Goal: Task Accomplishment & Management: Manage account settings

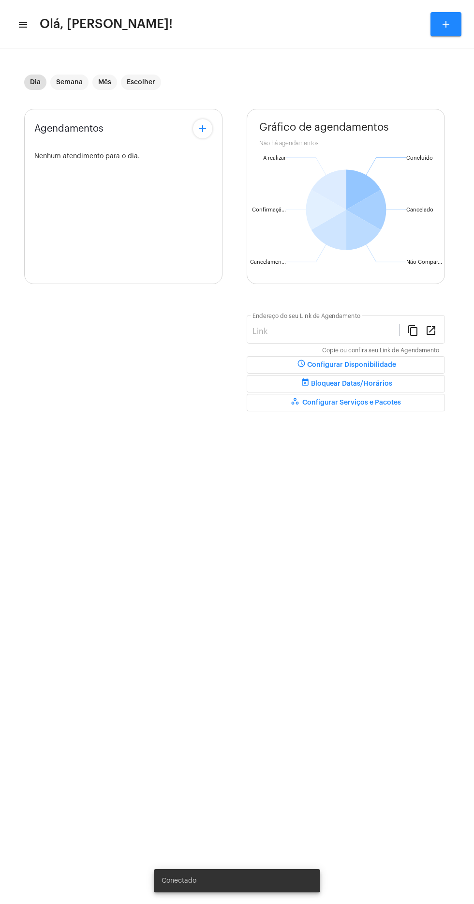
type input "https://neft.com.br/léo-rezende-dourado-"
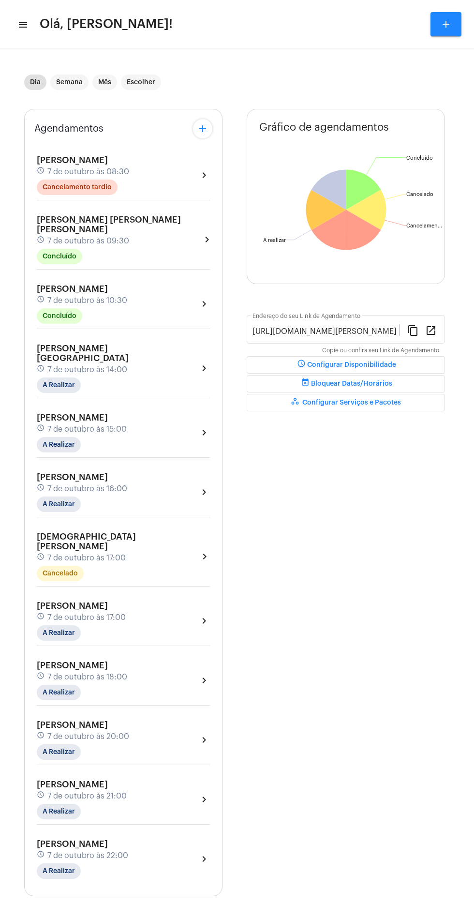
click at [27, 24] on mat-toolbar-row "menu Olá, Léo Rezende! add" at bounding box center [237, 24] width 474 height 31
click at [24, 24] on mat-icon "menu" at bounding box center [22, 25] width 10 height 12
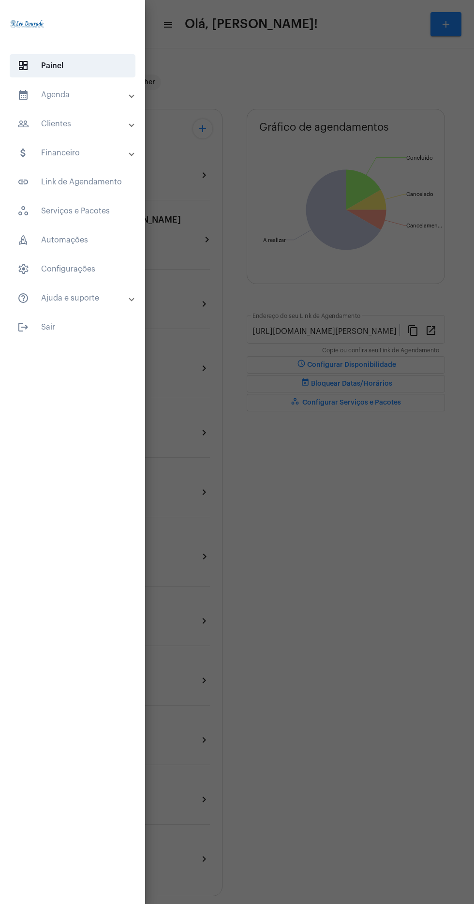
click at [108, 95] on mat-panel-title "calendar_month_outlined Agenda" at bounding box center [73, 95] width 112 height 12
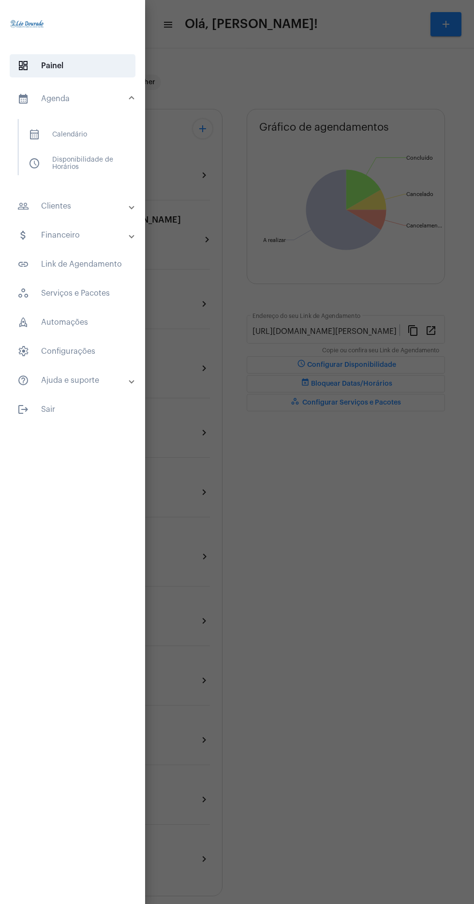
click at [109, 134] on span "calendar_month_outlined Calendário" at bounding box center [72, 134] width 103 height 23
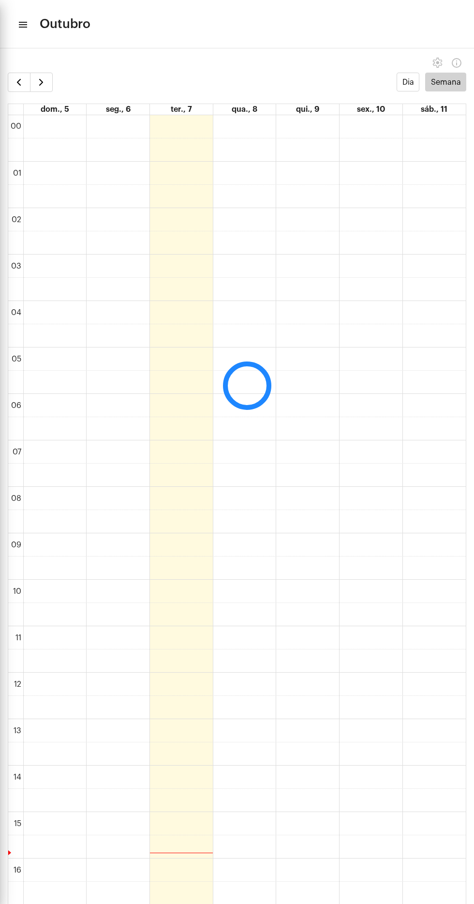
scroll to position [279, 0]
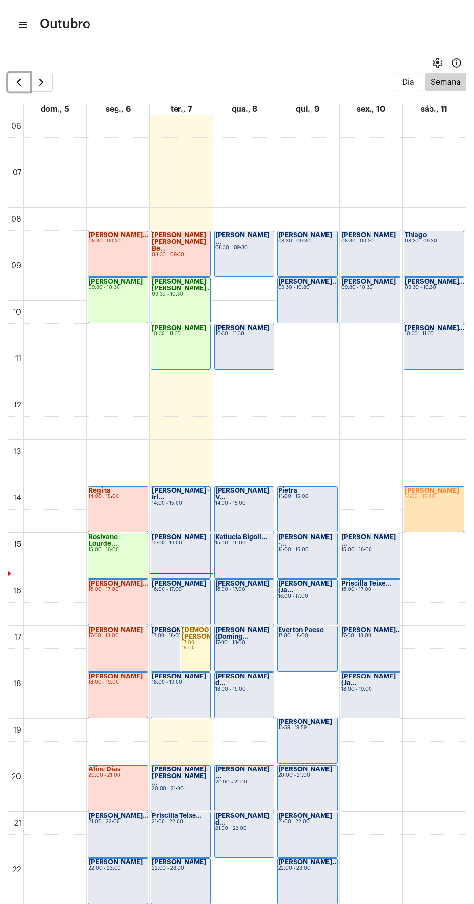
click at [20, 82] on span "button" at bounding box center [19, 82] width 12 height 12
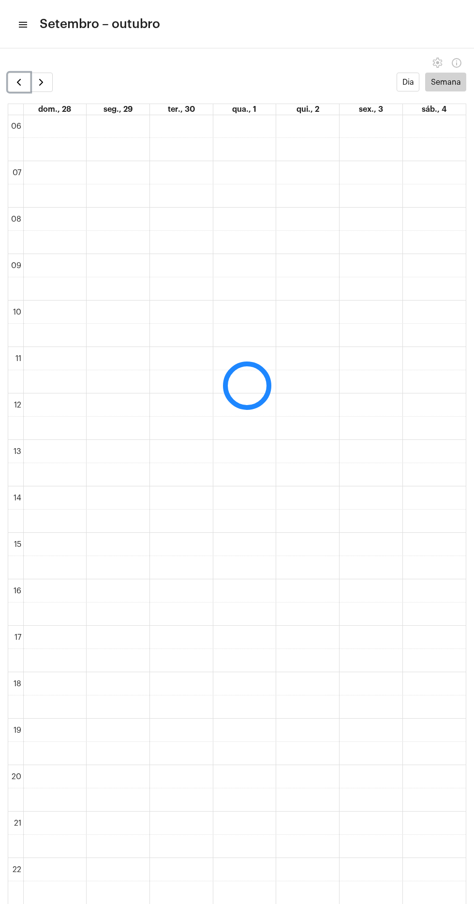
scroll to position [280, 0]
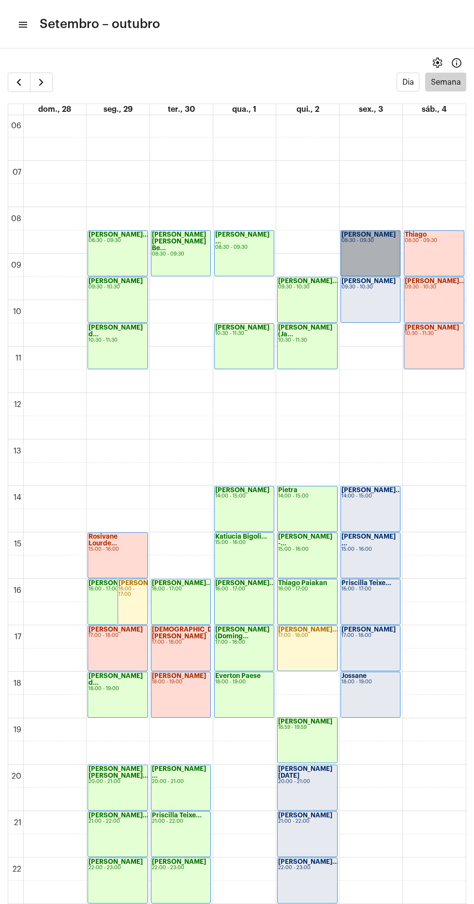
click at [361, 258] on link "Maria 08:30 - 09:30" at bounding box center [371, 253] width 60 height 46
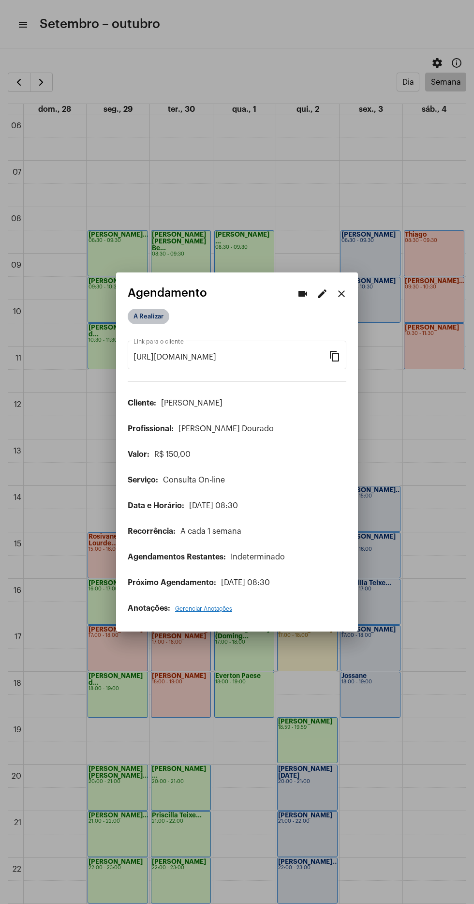
click at [154, 315] on mat-chip "A Realizar" at bounding box center [149, 316] width 42 height 15
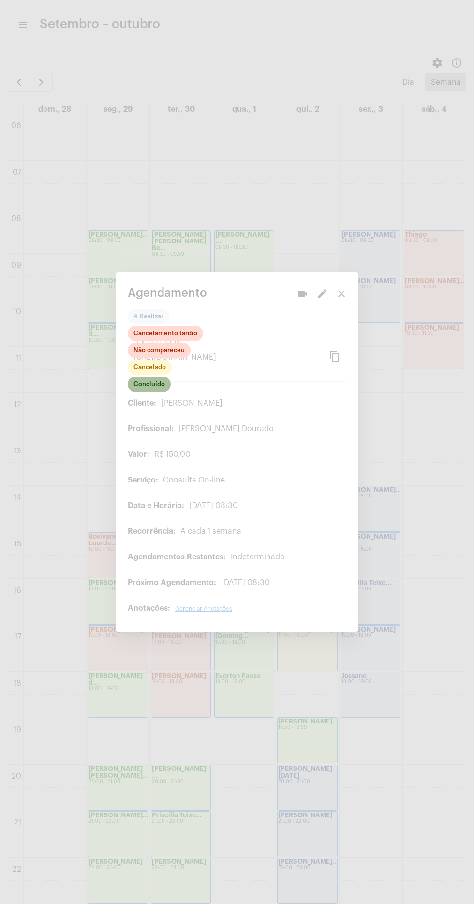
click at [159, 380] on mat-chip "Concluído" at bounding box center [149, 383] width 43 height 15
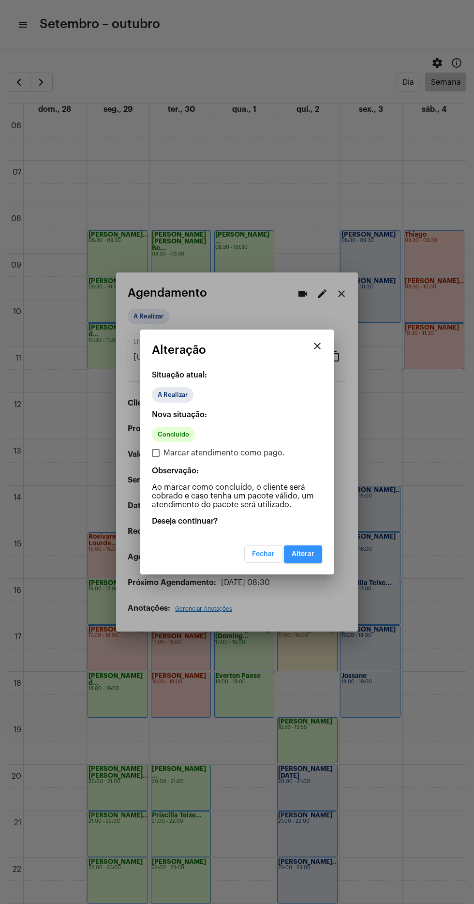
click at [315, 551] on button "Alterar" at bounding box center [303, 553] width 38 height 17
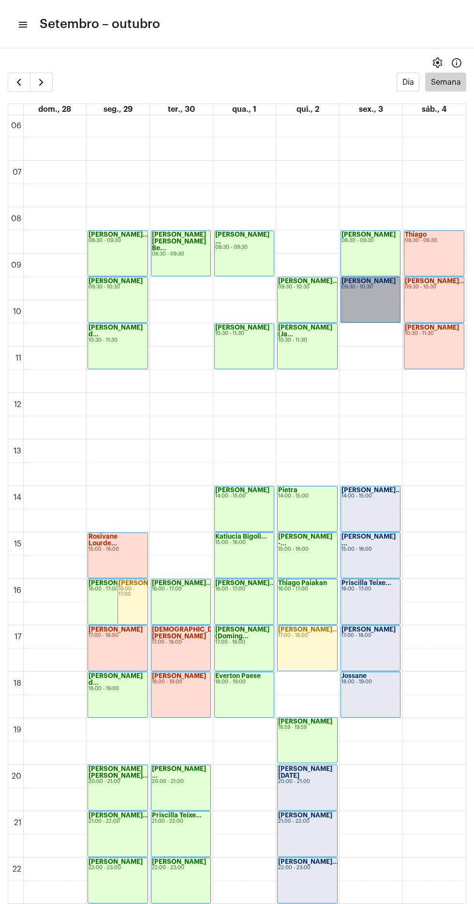
click at [380, 289] on link "Maria 09:30 - 10:30" at bounding box center [371, 300] width 60 height 46
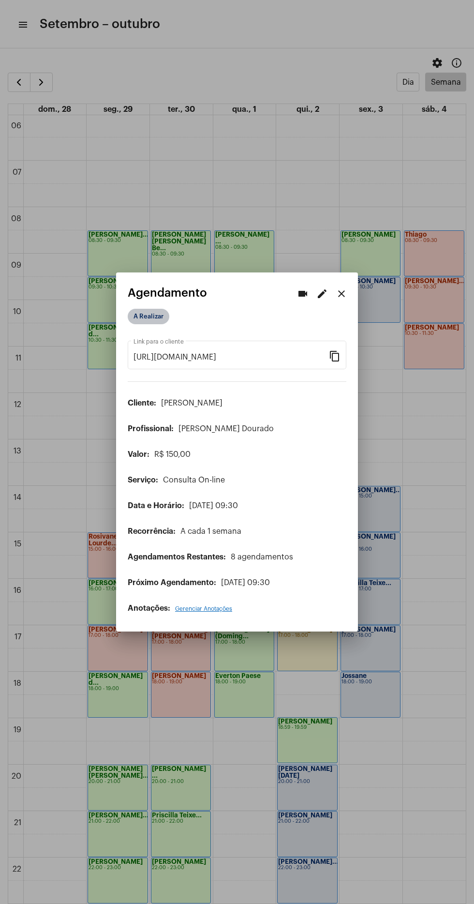
click at [153, 313] on mat-chip "A Realizar" at bounding box center [149, 316] width 42 height 15
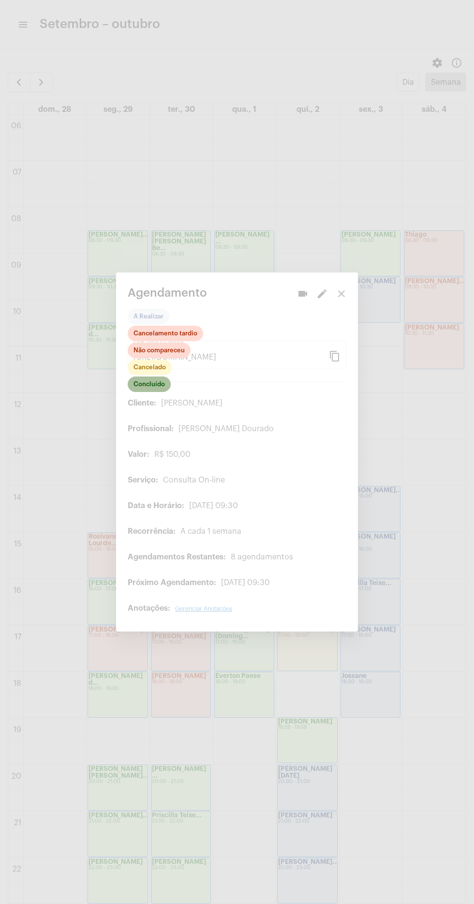
click at [154, 377] on mat-chip "Concluído" at bounding box center [149, 383] width 43 height 15
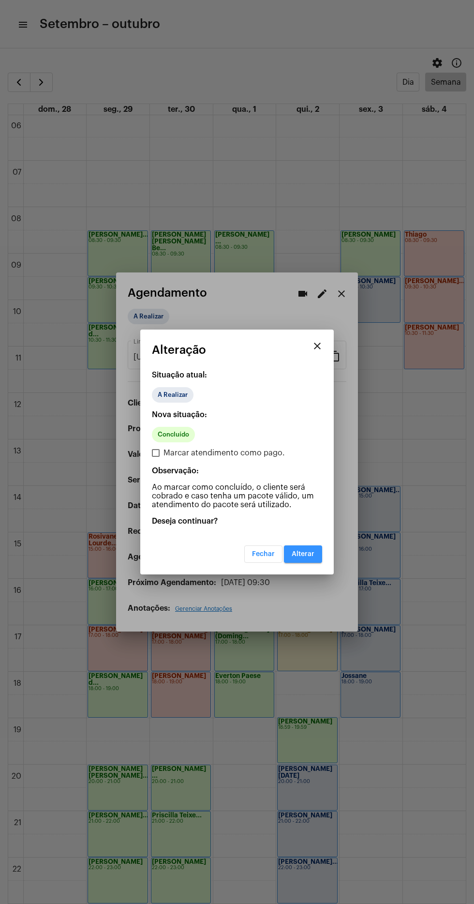
click at [318, 554] on button "Alterar" at bounding box center [303, 553] width 38 height 17
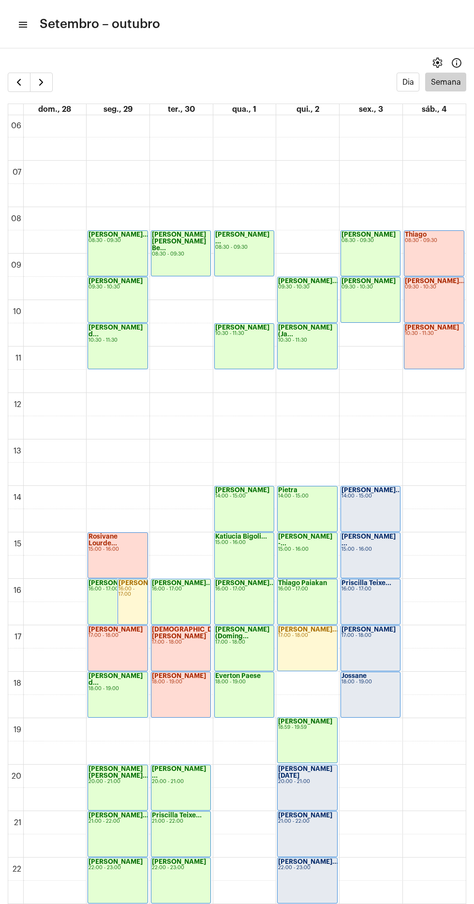
scroll to position [305, 0]
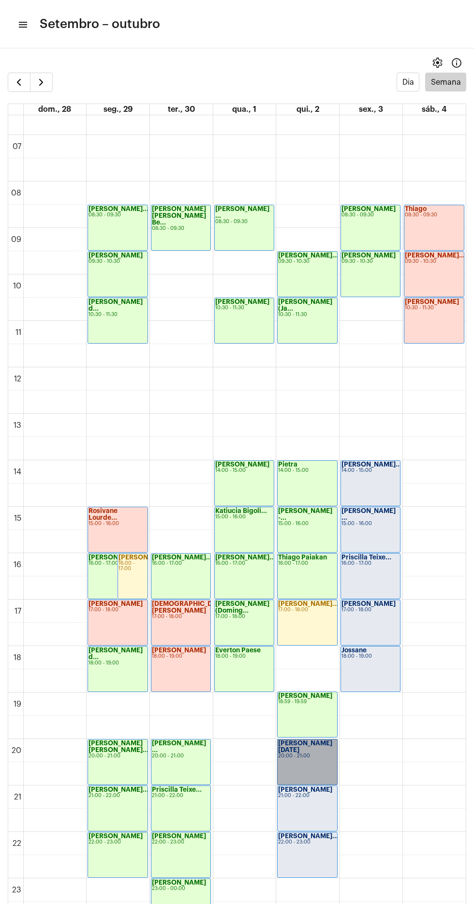
click at [312, 766] on link "Sandra Lucia 20:00 - 21:00" at bounding box center [307, 762] width 60 height 46
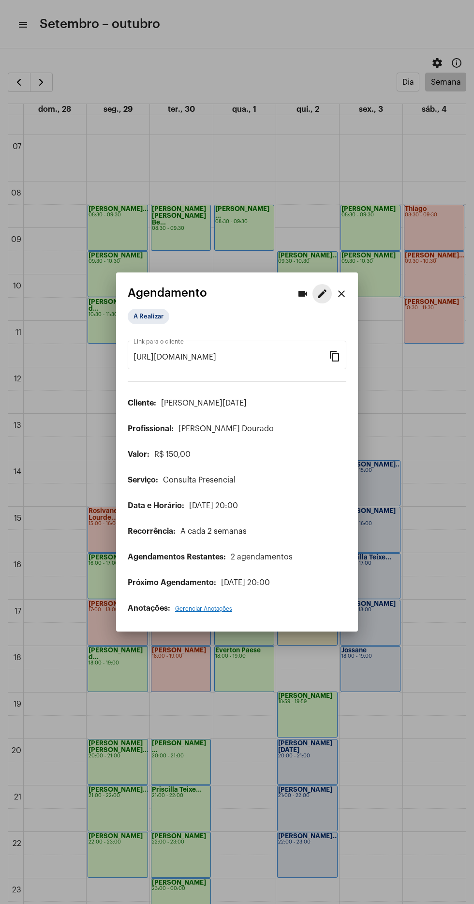
click at [322, 288] on mat-icon "edit" at bounding box center [322, 294] width 12 height 12
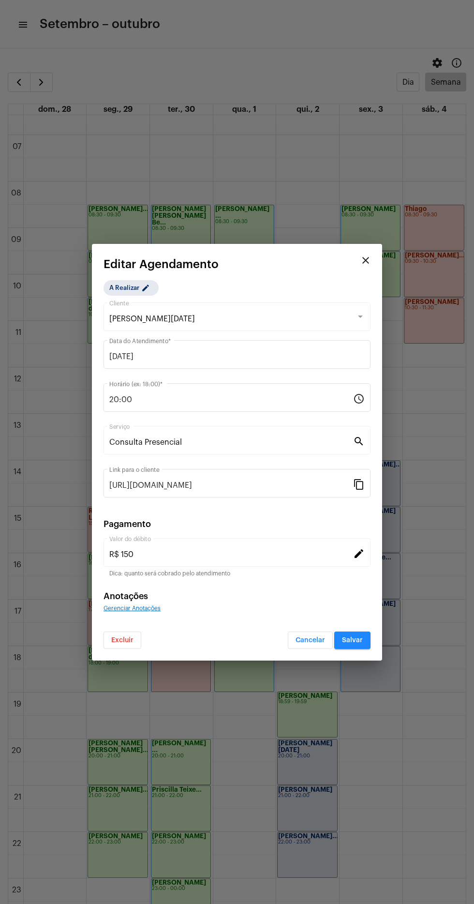
click at [118, 655] on mat-dialog-container "close Editar Agendamento A Realizar edit Sandra Lucia Cliente 02/10/2025 Data d…" at bounding box center [237, 452] width 290 height 417
click at [117, 634] on button "Excluir" at bounding box center [123, 639] width 38 height 17
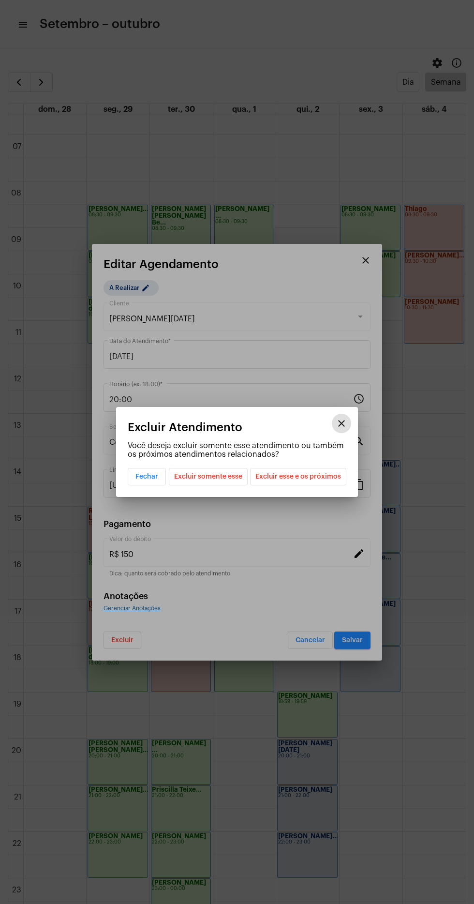
click at [321, 486] on mat-dialog-container "close Excluir Atendimento Você deseja excluir somente esse atendimento ou també…" at bounding box center [237, 452] width 242 height 90
click at [301, 476] on span "Excluir esse e os próximos" at bounding box center [298, 476] width 86 height 16
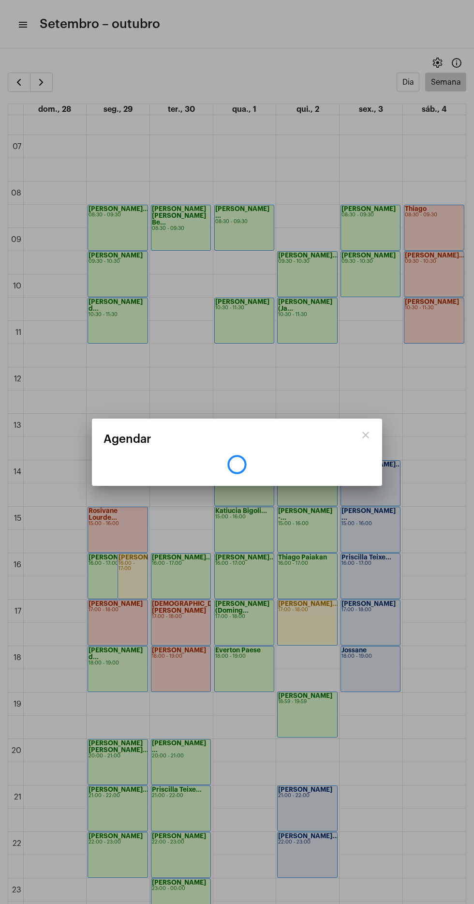
scroll to position [229, 0]
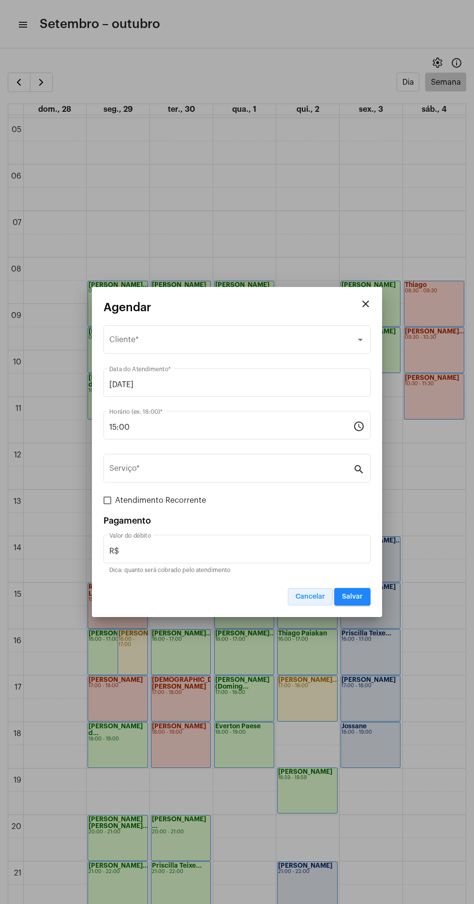
click at [314, 593] on span "Cancelar" at bounding box center [311, 596] width 30 height 7
click at [140, 342] on span "Selecione o Cliente" at bounding box center [232, 341] width 247 height 9
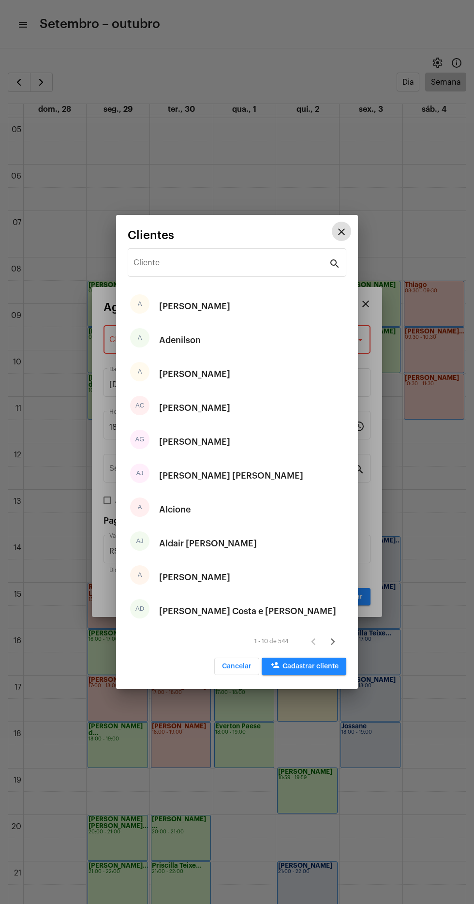
click at [163, 266] on input "Cliente" at bounding box center [231, 264] width 195 height 9
click at [160, 267] on input "Cliente" at bounding box center [231, 264] width 195 height 9
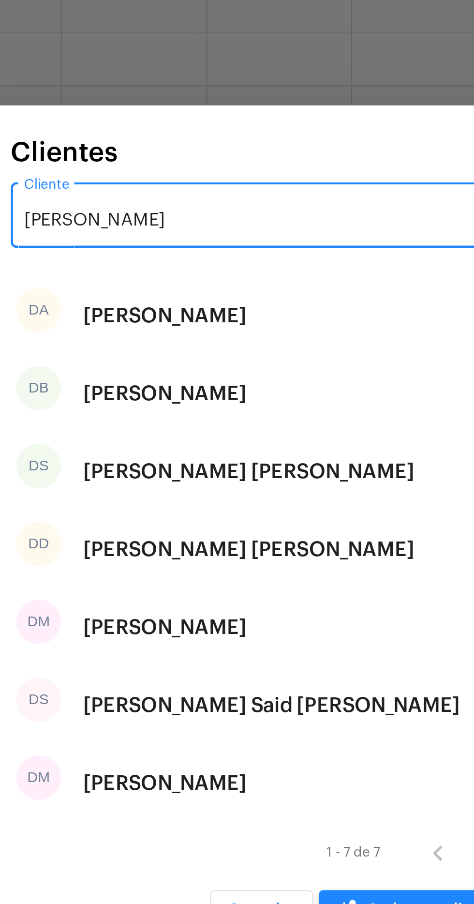
type input "Daniel"
click at [168, 358] on div "Daniel Artur" at bounding box center [194, 357] width 71 height 29
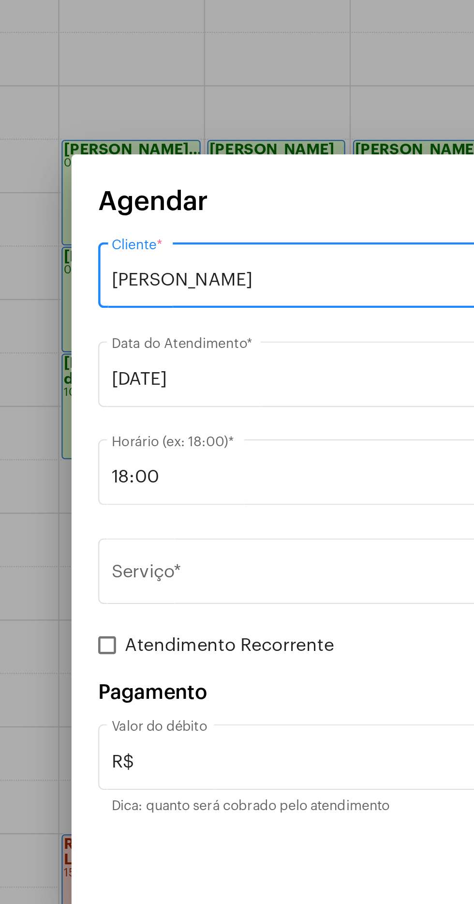
click at [186, 423] on input "18:00" at bounding box center [231, 427] width 244 height 9
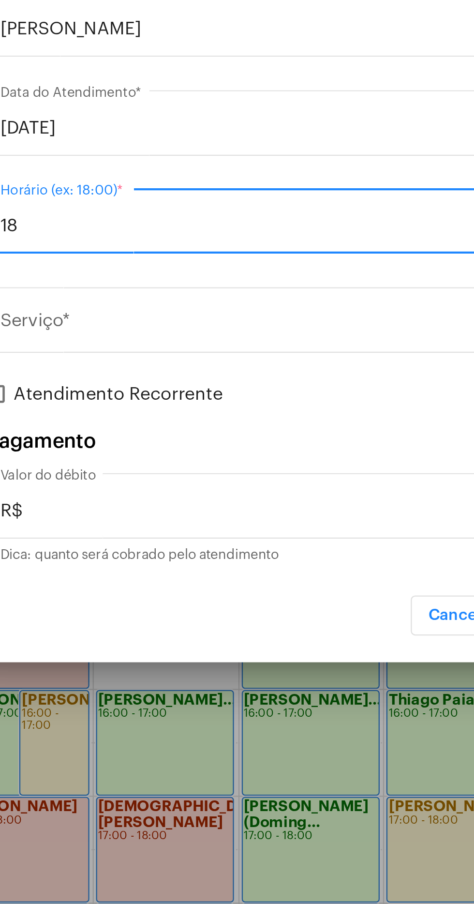
type input "1"
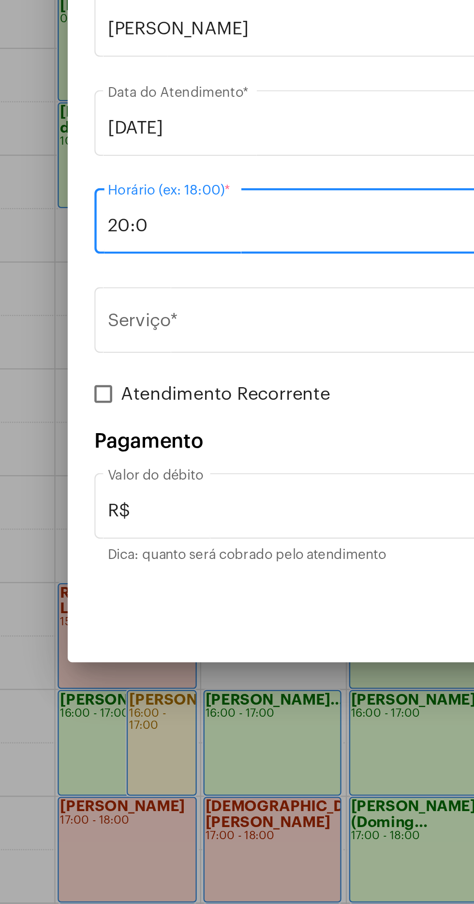
type input "20:0"
click at [201, 473] on input "Serviço *" at bounding box center [231, 470] width 244 height 9
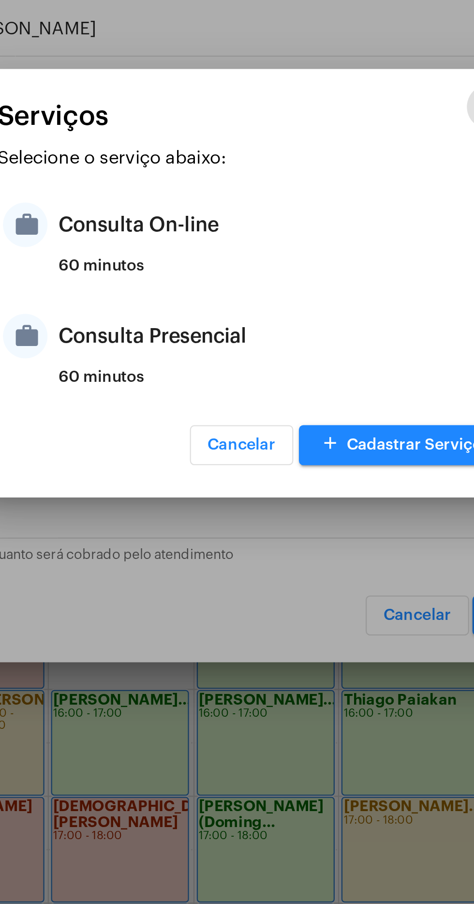
click at [227, 475] on div "Consulta Presencial" at bounding box center [249, 475] width 190 height 29
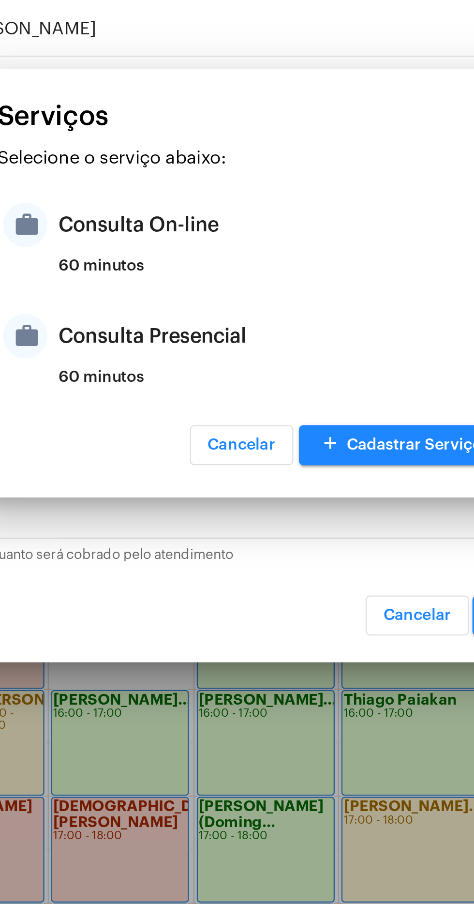
type input "Consulta Presencial"
type input "R$ 150"
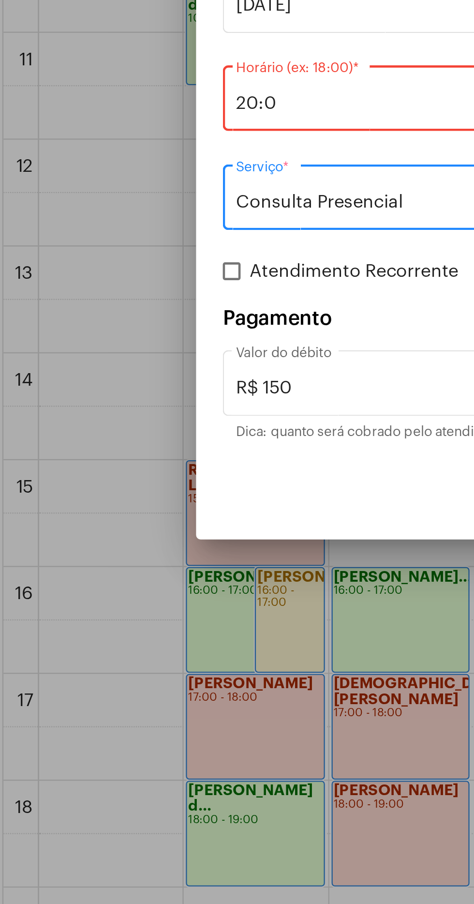
click at [105, 500] on span at bounding box center [108, 500] width 8 height 8
click at [107, 504] on input "Atendimento Recorrente" at bounding box center [107, 504] width 0 height 0
checkbox input "true"
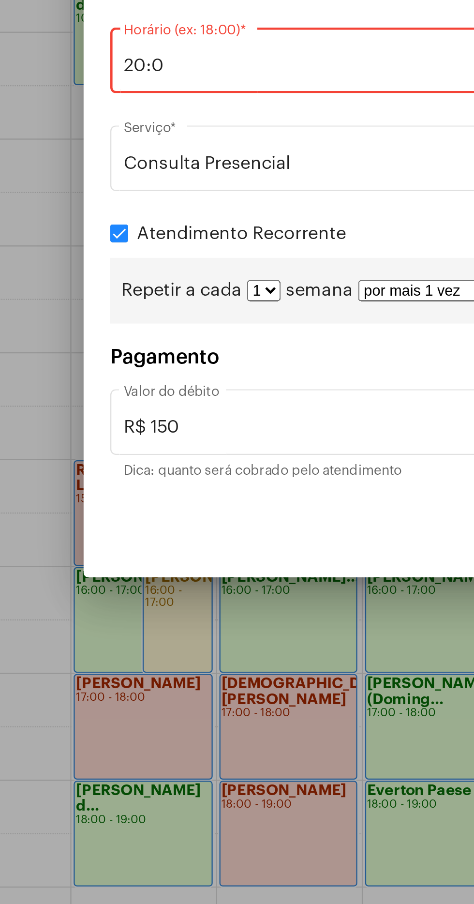
click at [166, 509] on select "1 2 3 4 5 6 7 8" at bounding box center [170, 508] width 15 height 9
select select "1: 2"
click at [163, 505] on select "1 2 3 4 5 6 7 8" at bounding box center [170, 508] width 15 height 9
click at [239, 510] on select "por mais 1 vez por mais 2 vezes por mais 3 vezes por mais 4 vezes por mais 5 ve…" at bounding box center [256, 508] width 83 height 9
select select "10: 0"
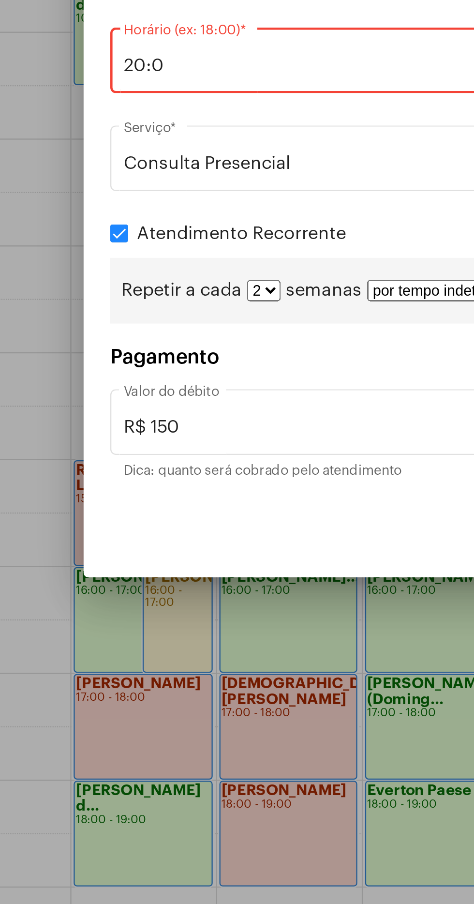
click at [215, 505] on select "por mais 1 vez por mais 2 vezes por mais 3 vezes por mais 4 vezes por mais 5 ve…" at bounding box center [256, 508] width 83 height 9
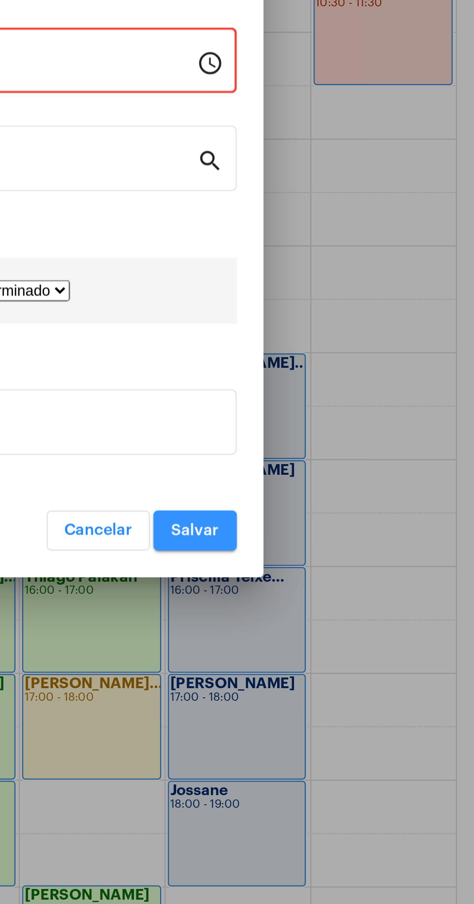
click at [358, 616] on span "Salvar" at bounding box center [352, 613] width 21 height 7
click at [359, 613] on span "Salvar" at bounding box center [352, 613] width 21 height 7
click at [360, 613] on span "Salvar" at bounding box center [352, 613] width 21 height 7
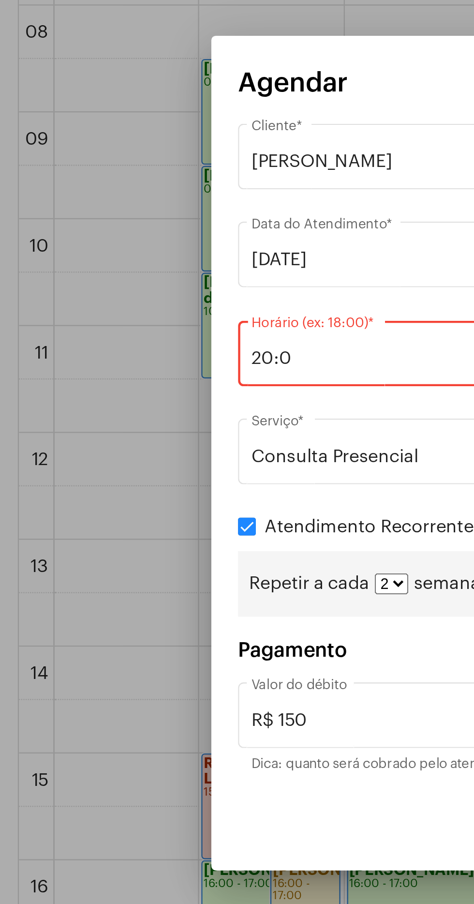
click at [157, 420] on div "20:0 Horário (ex: 18:00) *" at bounding box center [231, 407] width 244 height 30
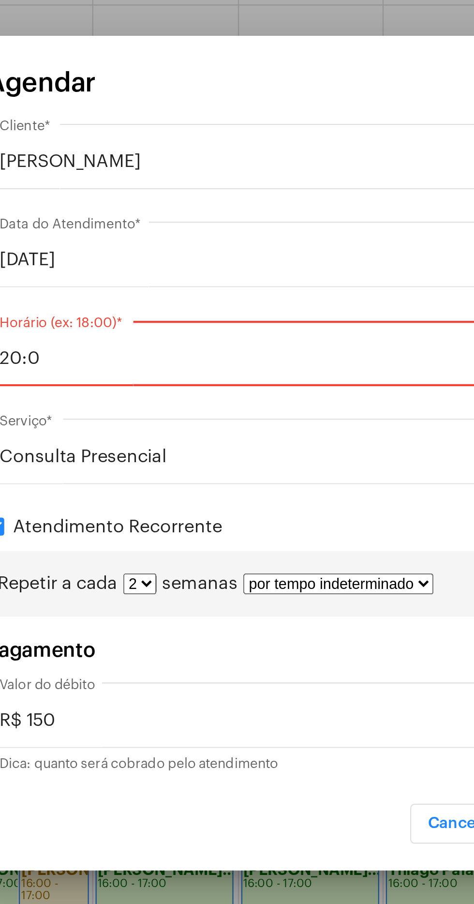
type input "20:00"
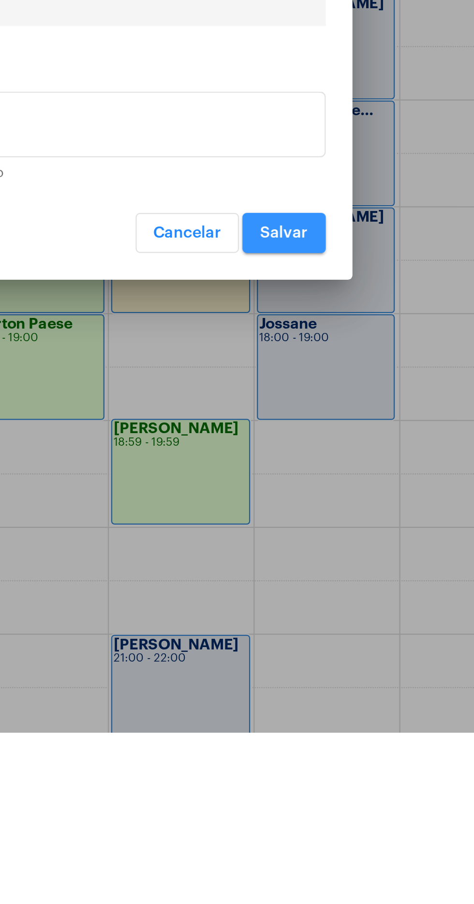
click at [368, 695] on button "Salvar" at bounding box center [352, 686] width 36 height 17
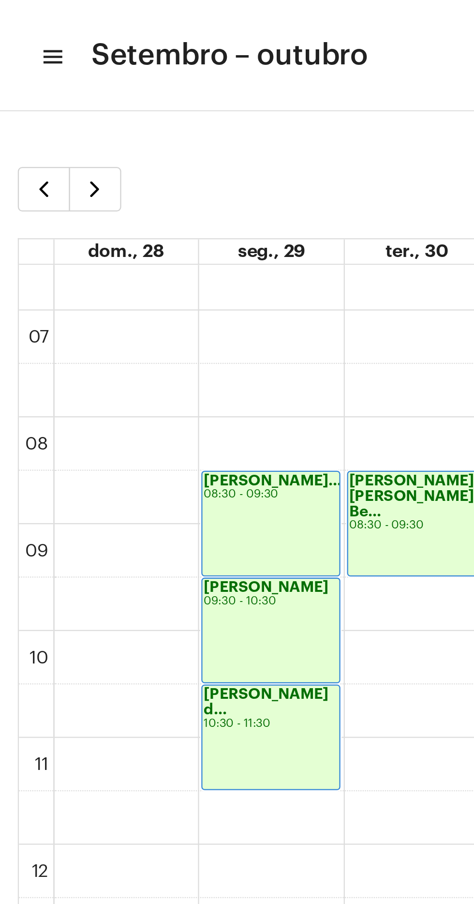
scroll to position [19, 0]
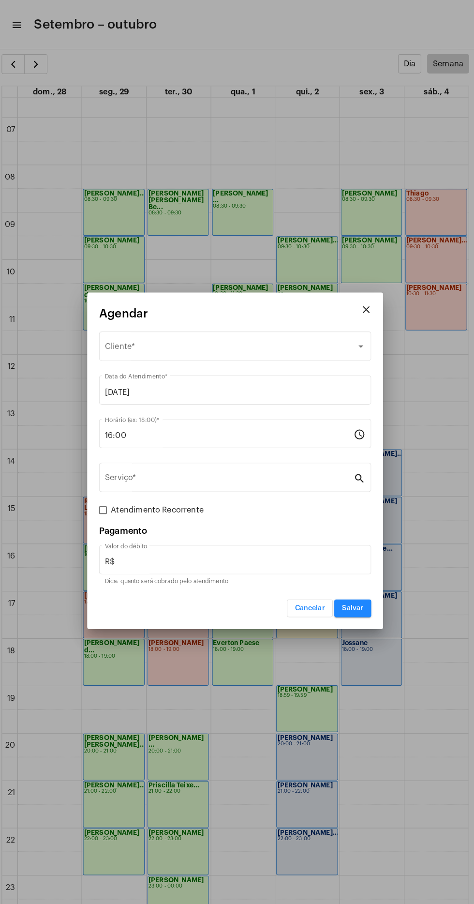
click at [44, 80] on div at bounding box center [237, 452] width 474 height 904
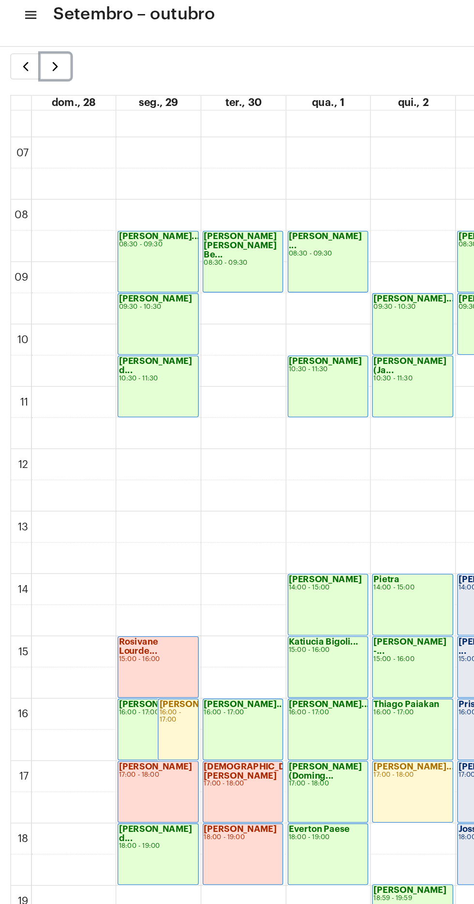
click at [40, 64] on span "button" at bounding box center [41, 63] width 12 height 12
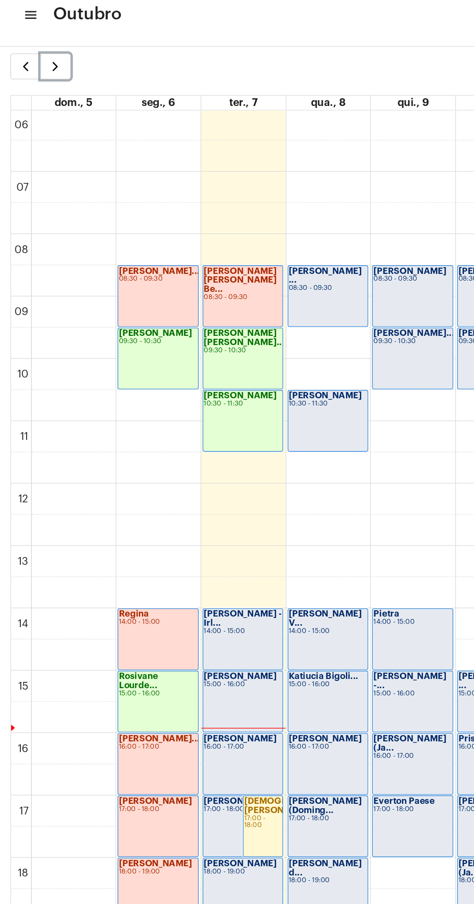
scroll to position [305, 0]
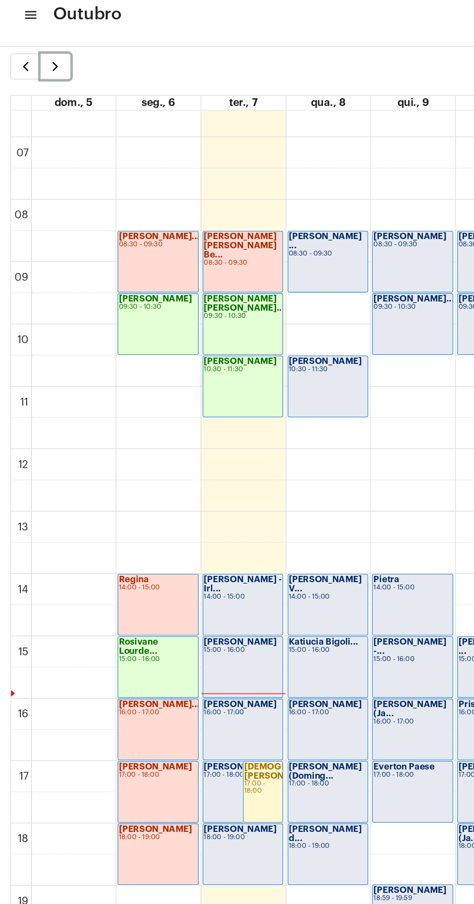
click at [43, 70] on button "button" at bounding box center [41, 62] width 23 height 19
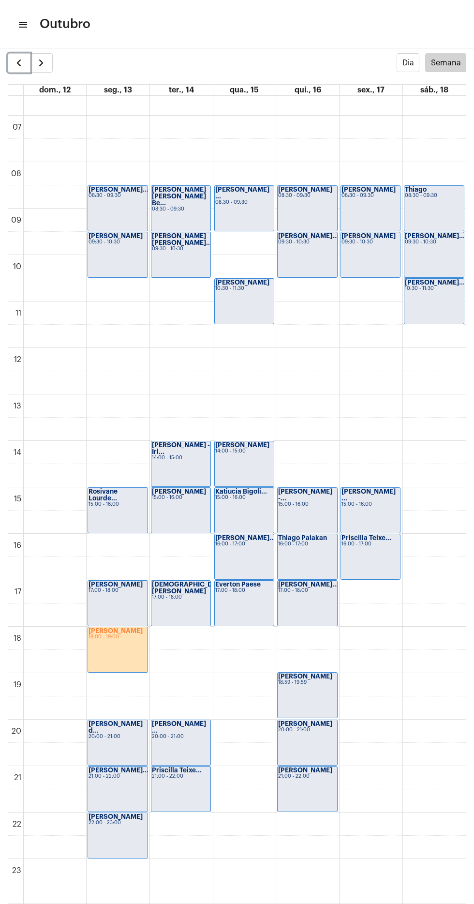
click at [18, 68] on span "button" at bounding box center [19, 63] width 12 height 12
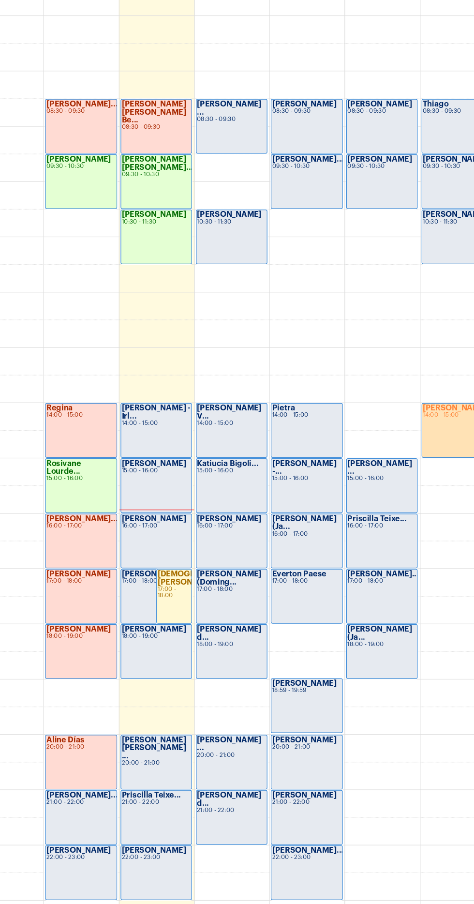
scroll to position [280, 0]
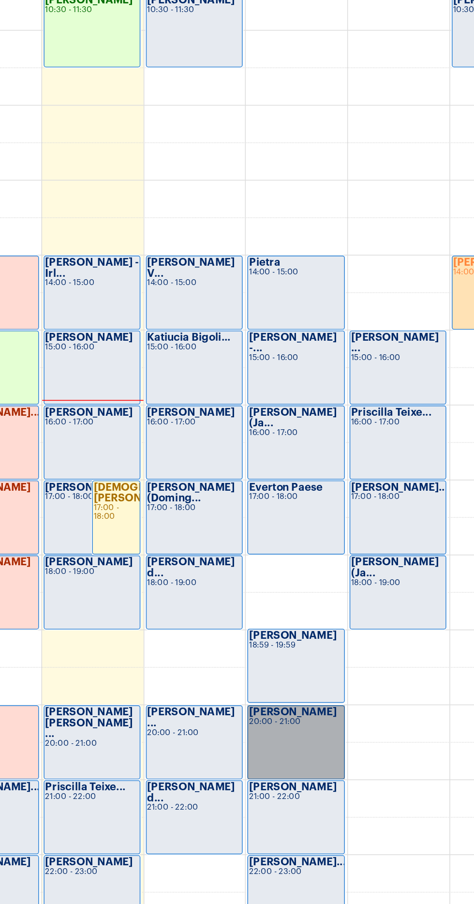
click at [311, 766] on link "Daniel Artur 20:00 - 21:00" at bounding box center [307, 768] width 60 height 46
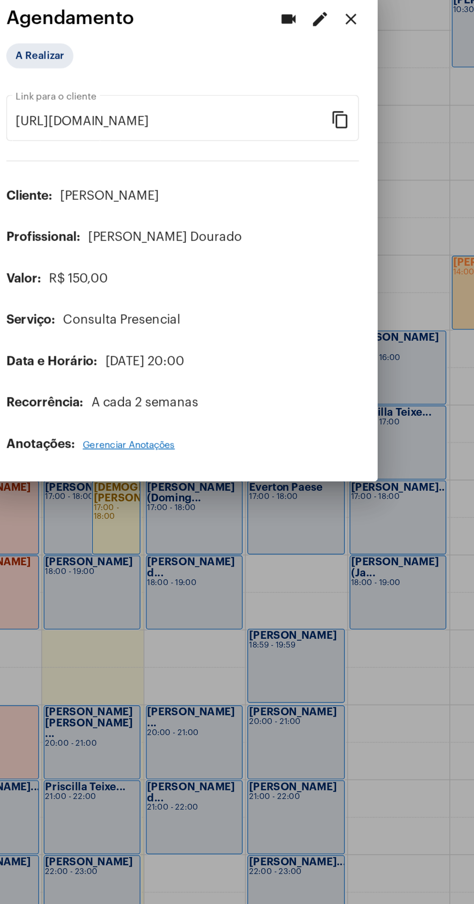
click at [322, 325] on mat-icon "edit" at bounding box center [322, 320] width 12 height 12
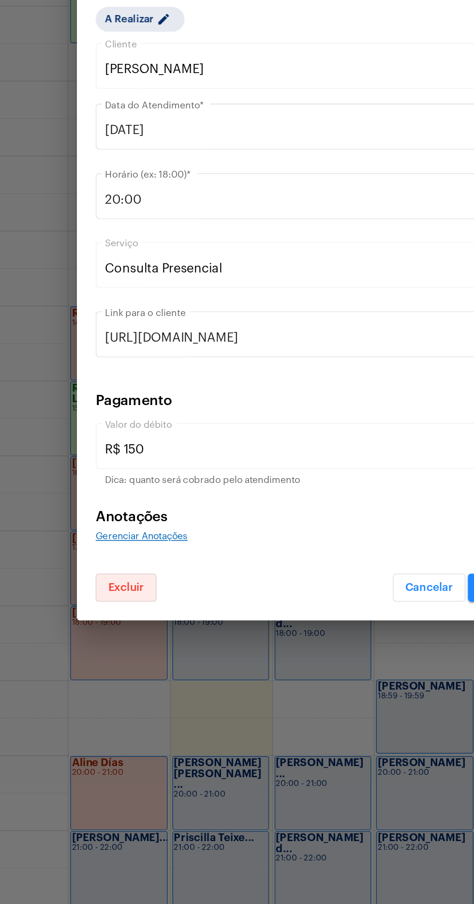
click at [133, 649] on button "Excluir" at bounding box center [123, 639] width 38 height 17
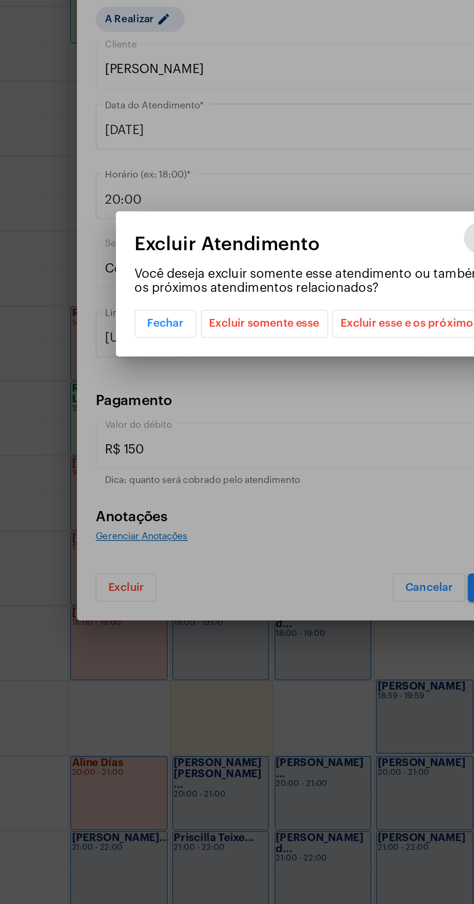
click at [308, 485] on span "Excluir esse e os próximos" at bounding box center [298, 476] width 86 height 16
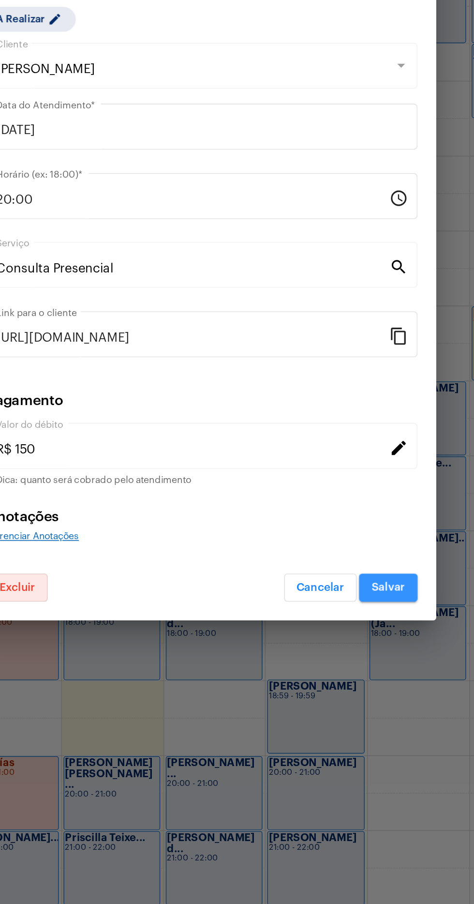
click at [355, 644] on span "Salvar" at bounding box center [352, 640] width 21 height 7
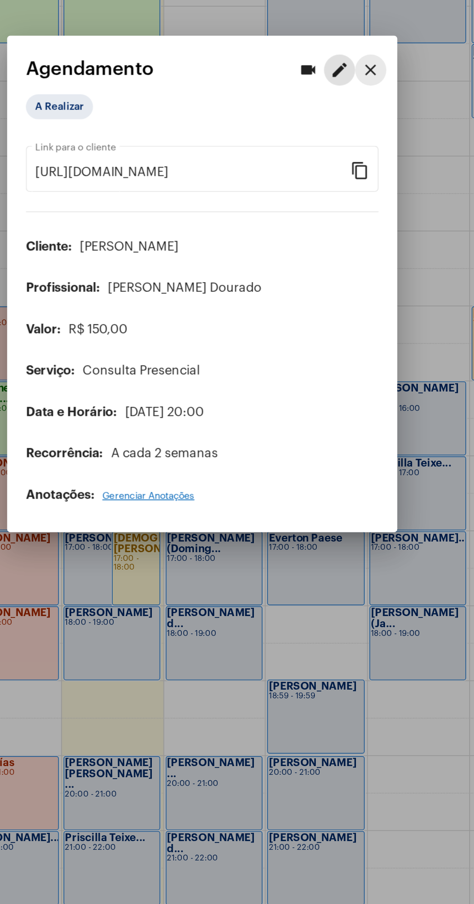
click at [345, 329] on button "close" at bounding box center [341, 319] width 19 height 19
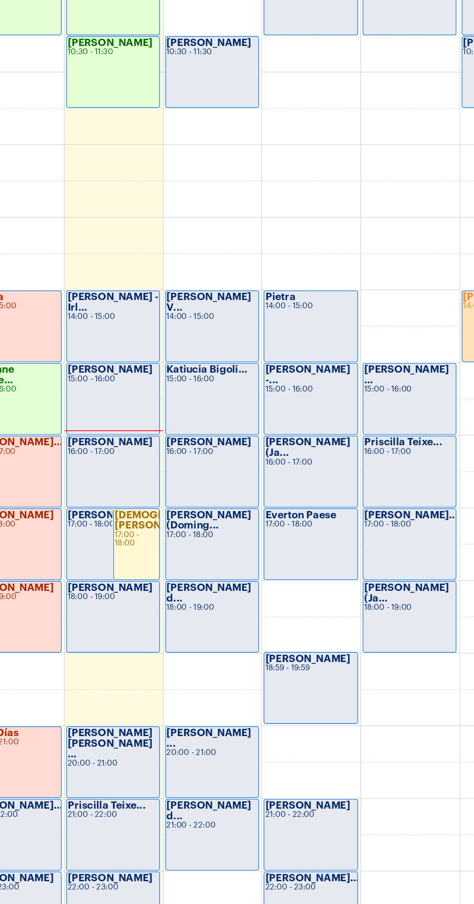
scroll to position [4, 0]
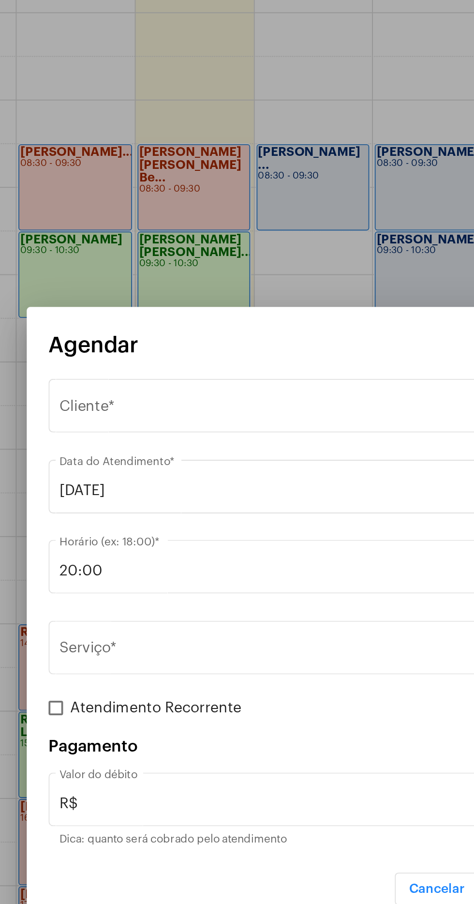
click at [230, 340] on div "Selecione o Cliente" at bounding box center [232, 341] width 247 height 9
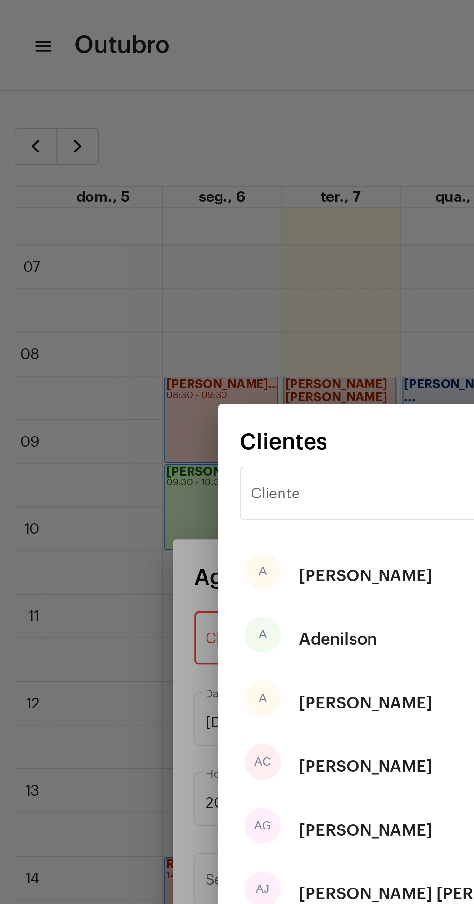
click at [196, 268] on input "Cliente" at bounding box center [231, 264] width 195 height 9
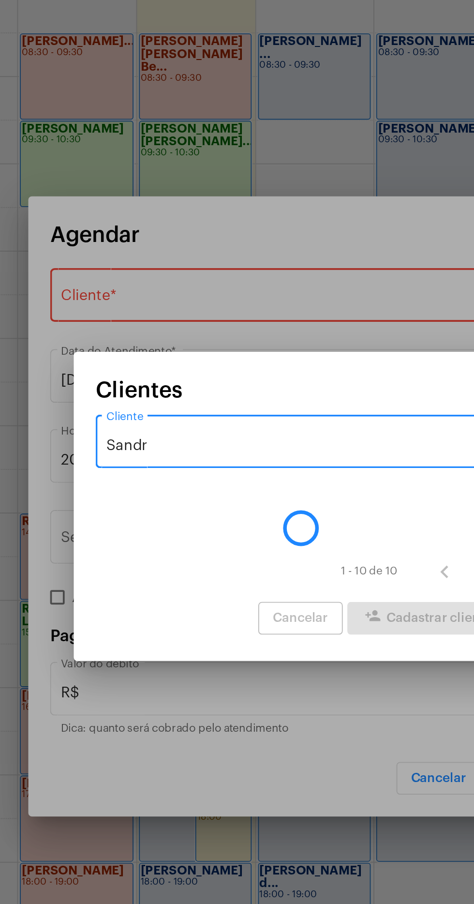
type input "Sandra"
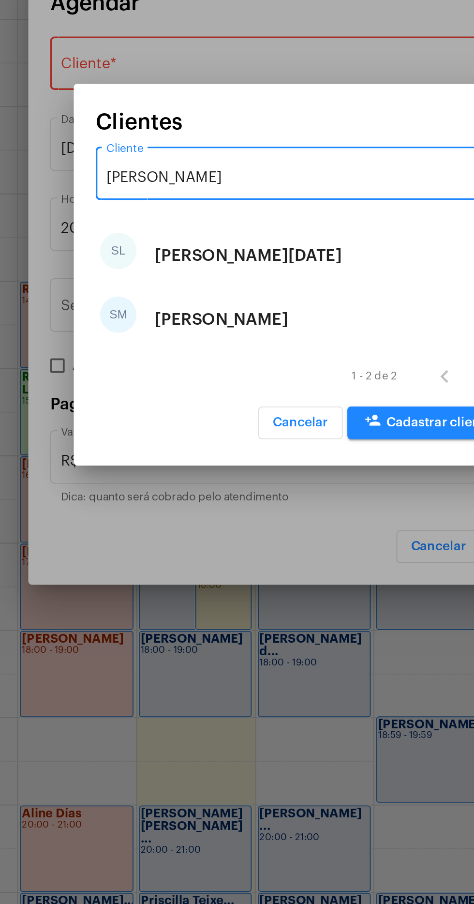
click at [254, 441] on div "SL Sandra Lucia" at bounding box center [237, 442] width 219 height 34
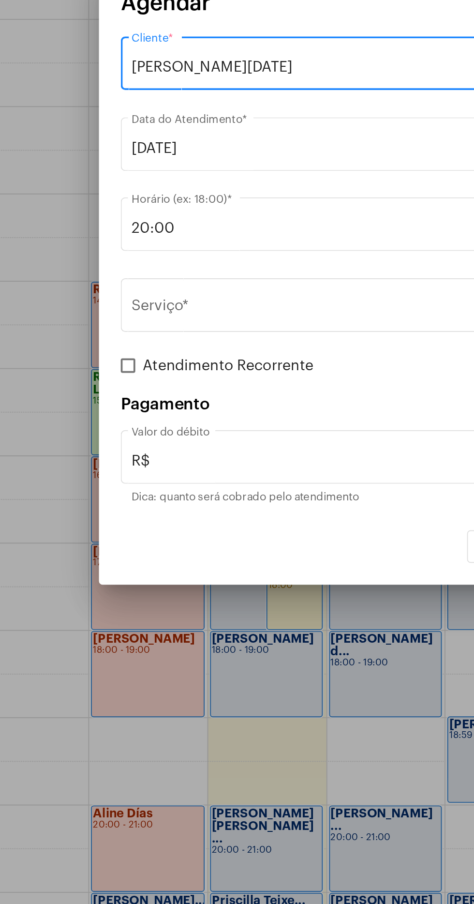
click at [183, 466] on input "Serviço *" at bounding box center [231, 470] width 244 height 9
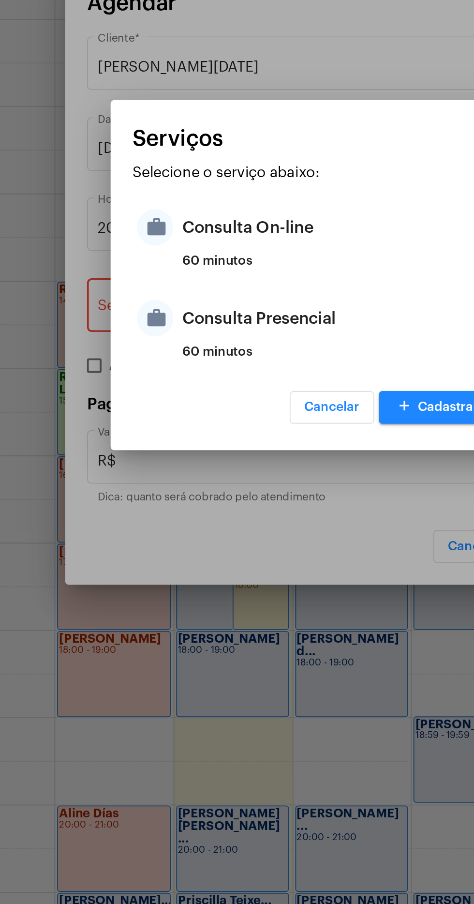
click at [214, 477] on div "Consulta Presencial" at bounding box center [249, 475] width 190 height 29
type input "Consulta Presencial"
type input "R$ 150"
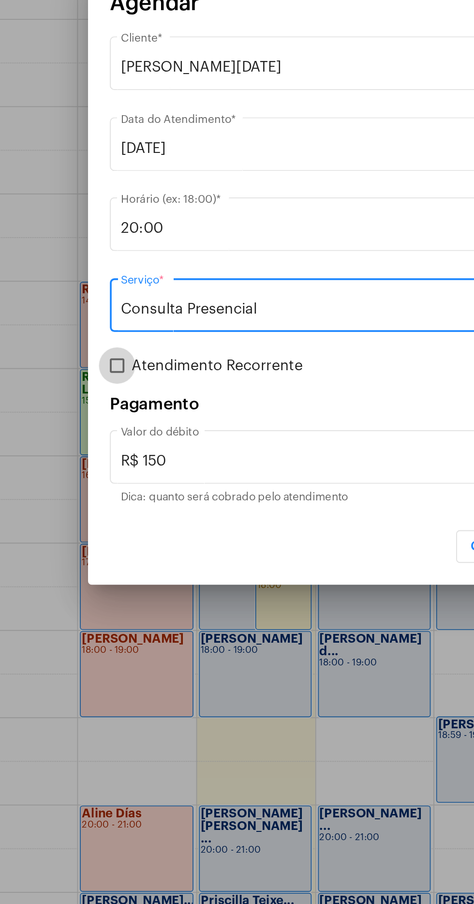
click at [109, 502] on span at bounding box center [108, 500] width 8 height 8
click at [107, 504] on input "Atendimento Recorrente" at bounding box center [107, 504] width 0 height 0
checkbox input "true"
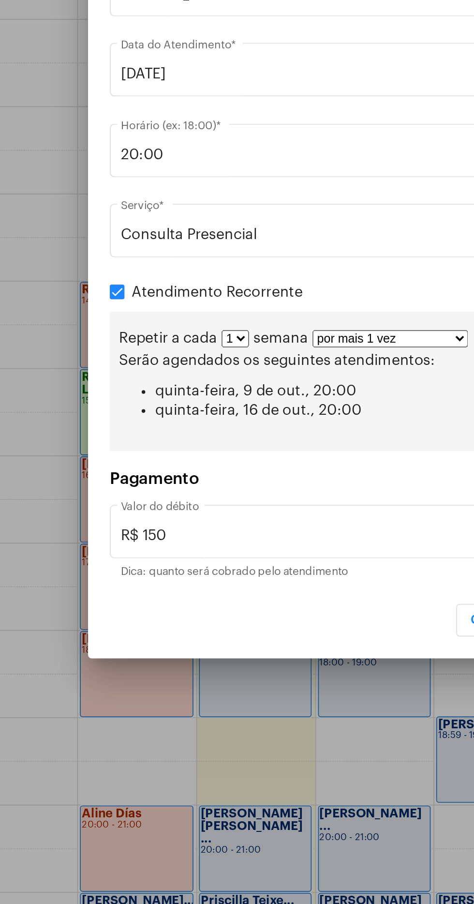
click at [166, 486] on select "1 2 3 4 5 6 7 8" at bounding box center [170, 485] width 15 height 9
select select "1: 2"
click at [163, 482] on select "1 2 3 4 5 6 7 8" at bounding box center [170, 485] width 15 height 9
click at [270, 484] on select "por mais 1 vez por mais 2 vezes por mais 3 vezes por mais 4 vezes por mais 5 ve…" at bounding box center [256, 485] width 83 height 9
select select "10: 0"
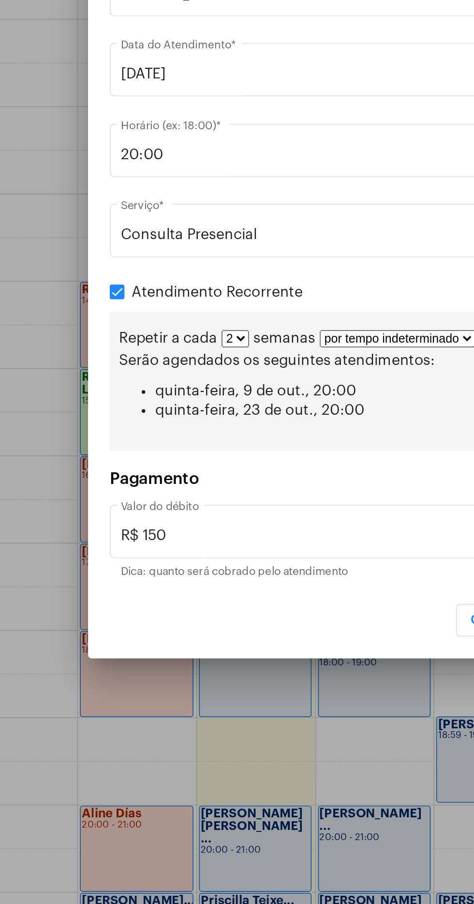
click at [215, 481] on select "por mais 1 vez por mais 2 vezes por mais 3 vezes por mais 4 vezes por mais 5 ve…" at bounding box center [256, 485] width 83 height 9
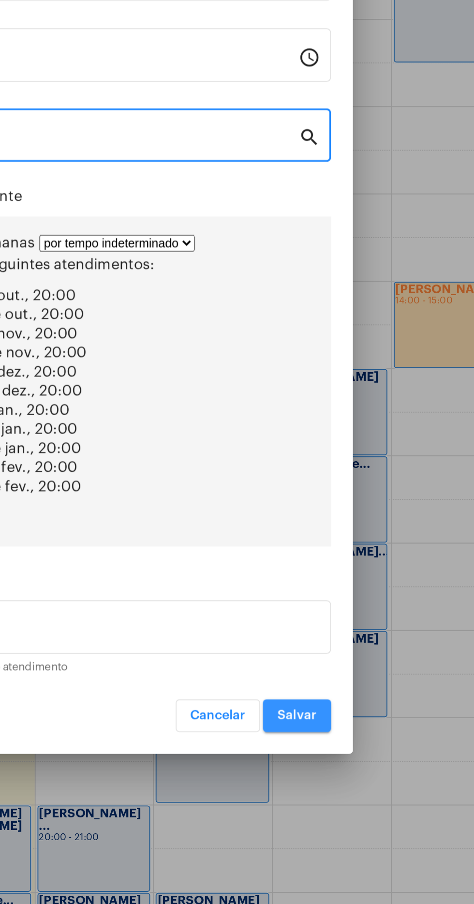
click at [353, 690] on span "Salvar" at bounding box center [352, 686] width 21 height 7
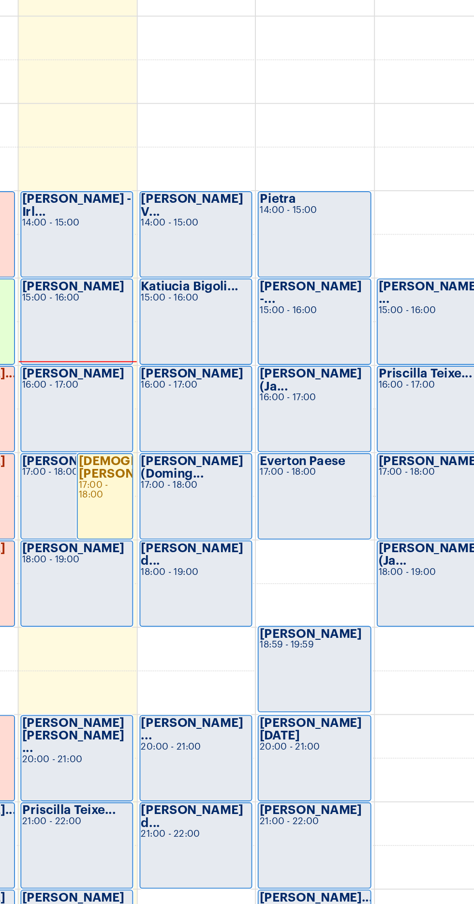
scroll to position [305, 0]
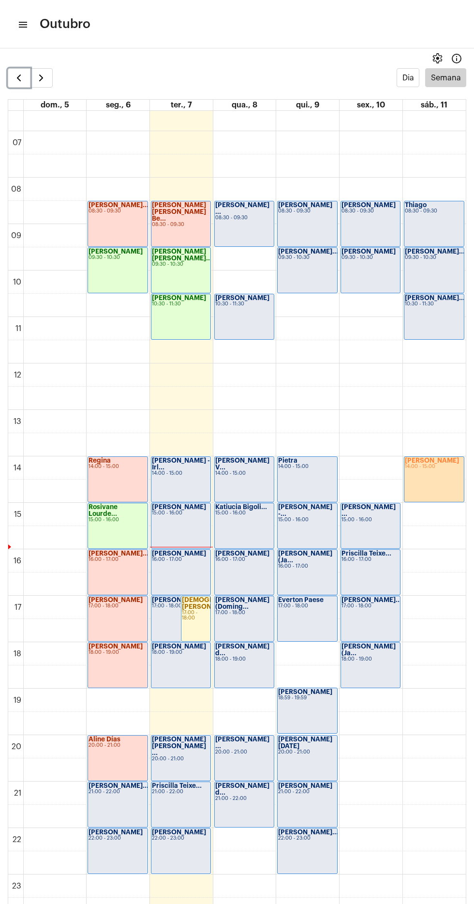
click at [18, 83] on span "button" at bounding box center [19, 78] width 12 height 12
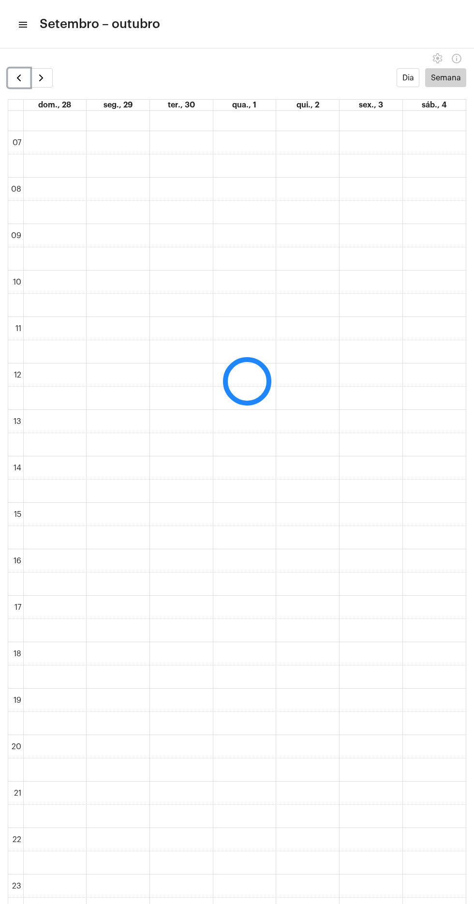
scroll to position [280, 0]
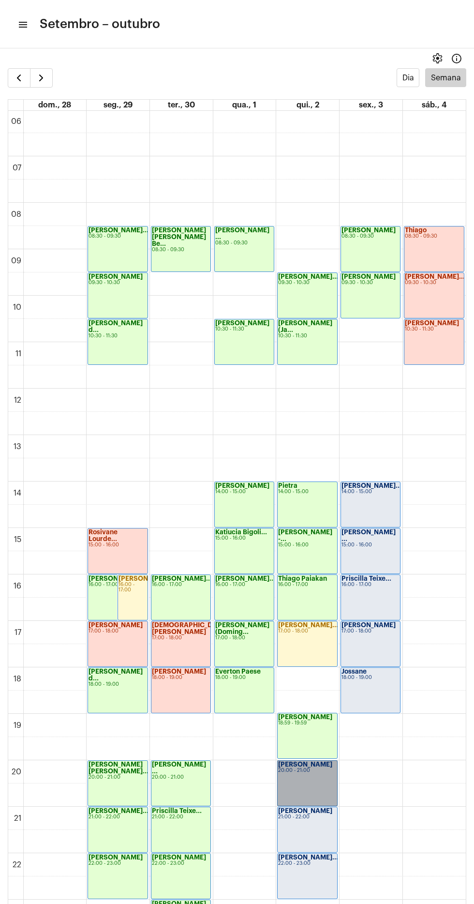
click at [312, 769] on link "Daniel Artur 20:00 - 21:00" at bounding box center [307, 783] width 60 height 46
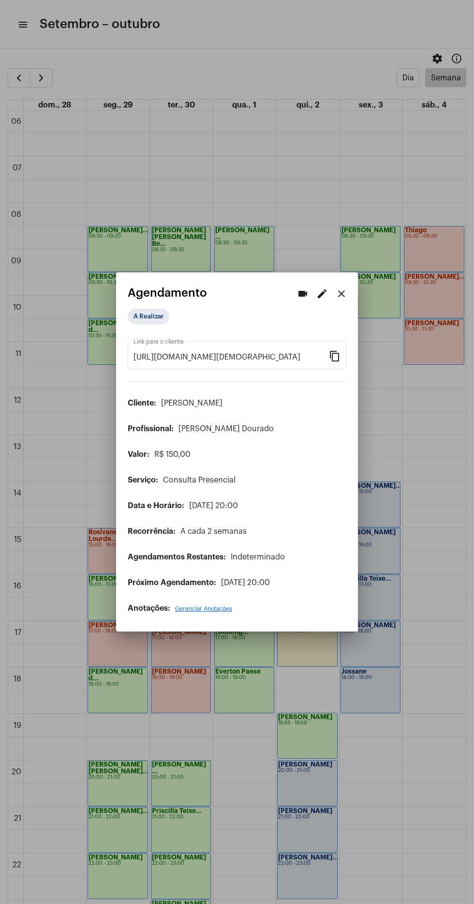
click at [160, 287] on span "Agendamento" at bounding box center [167, 292] width 79 height 13
click at [153, 311] on mat-chip "A Realizar" at bounding box center [149, 316] width 42 height 15
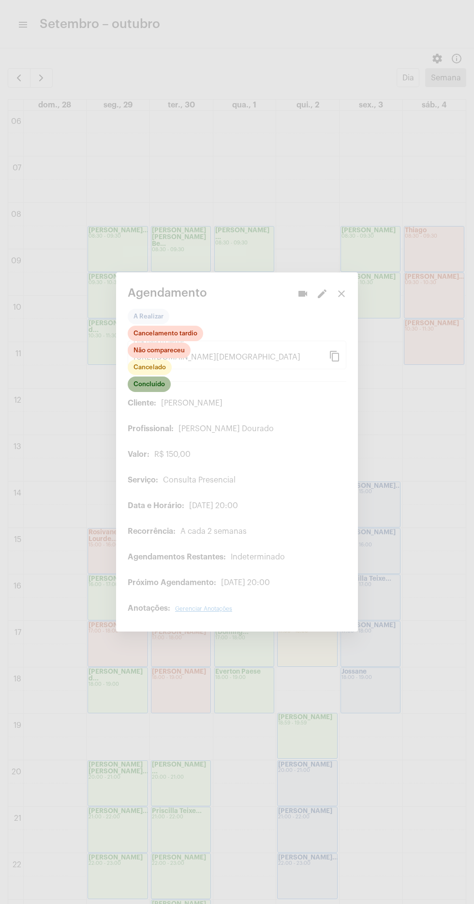
click at [154, 380] on mat-chip "Concluído" at bounding box center [149, 383] width 43 height 15
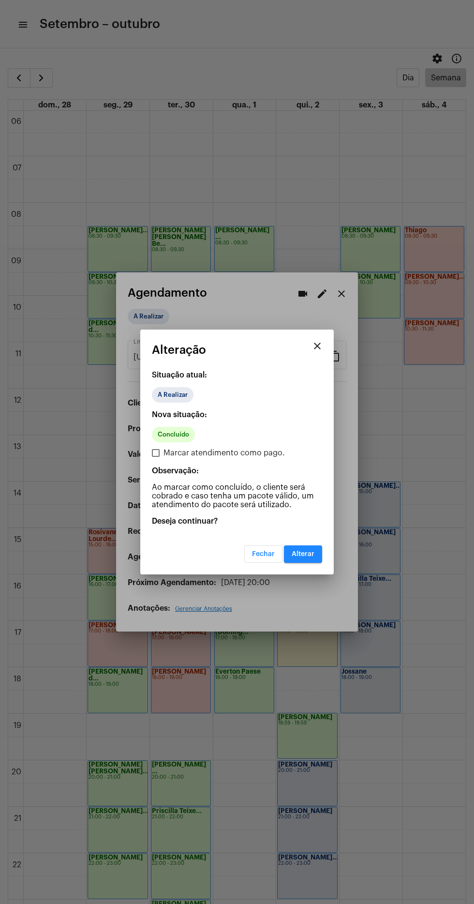
click at [313, 560] on button "Alterar" at bounding box center [303, 553] width 38 height 17
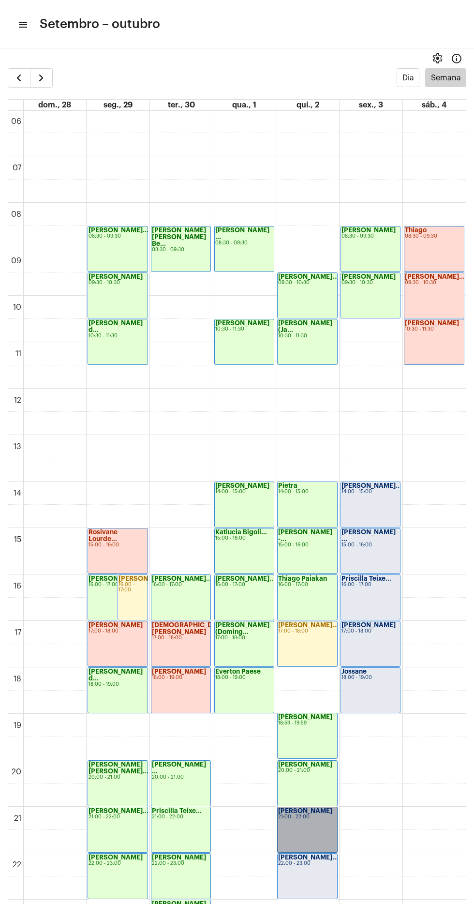
click at [319, 824] on link "Mateus Vinicius 21:00 - 22:00" at bounding box center [307, 830] width 60 height 46
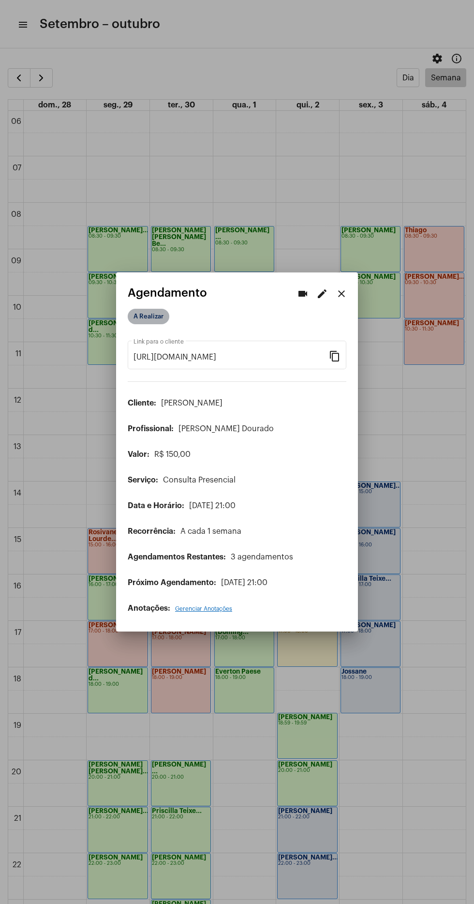
click at [145, 309] on mat-chip "A Realizar" at bounding box center [149, 316] width 42 height 15
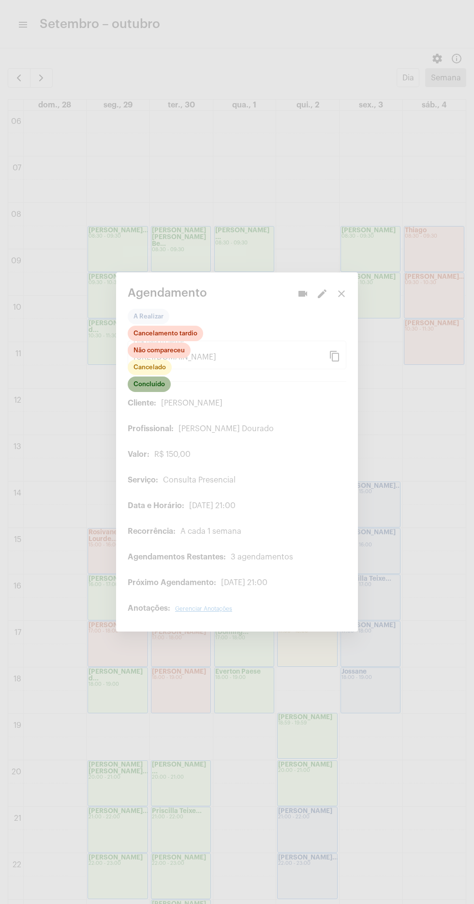
click at [155, 376] on mat-chip "Concluído" at bounding box center [149, 383] width 43 height 15
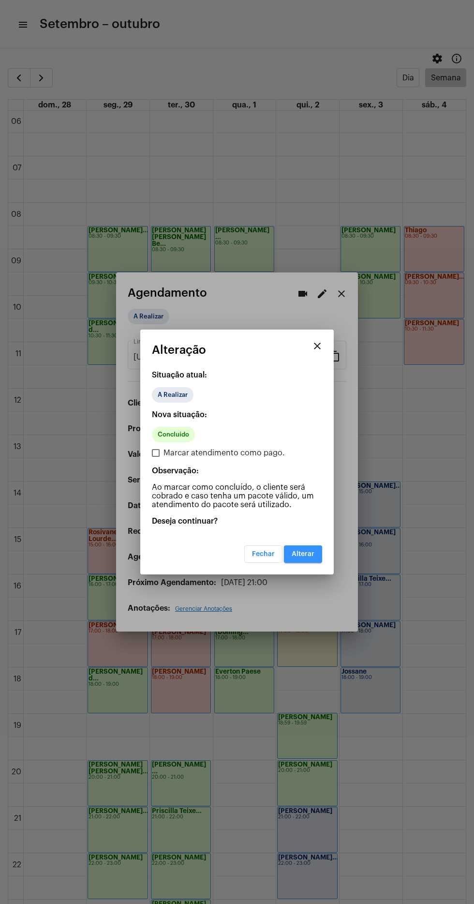
click at [305, 554] on span "Alterar" at bounding box center [303, 554] width 23 height 7
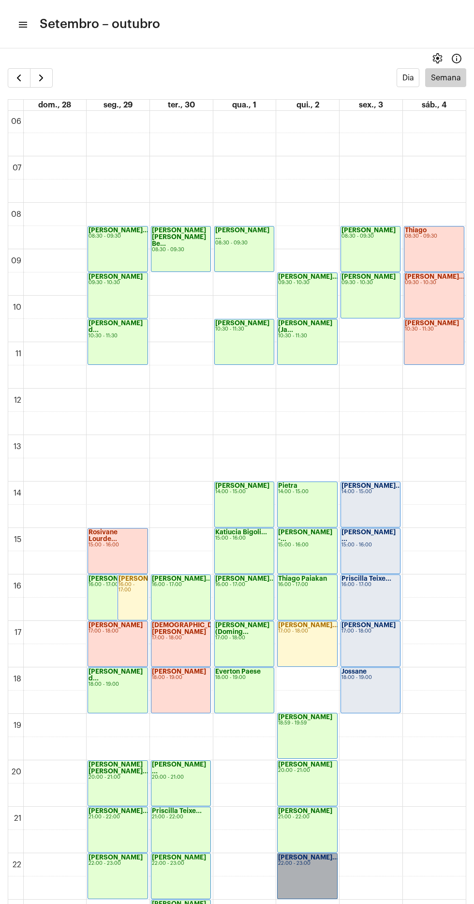
click at [312, 869] on link "Gabrielle Freit... 22:00 - 23:00" at bounding box center [307, 876] width 60 height 46
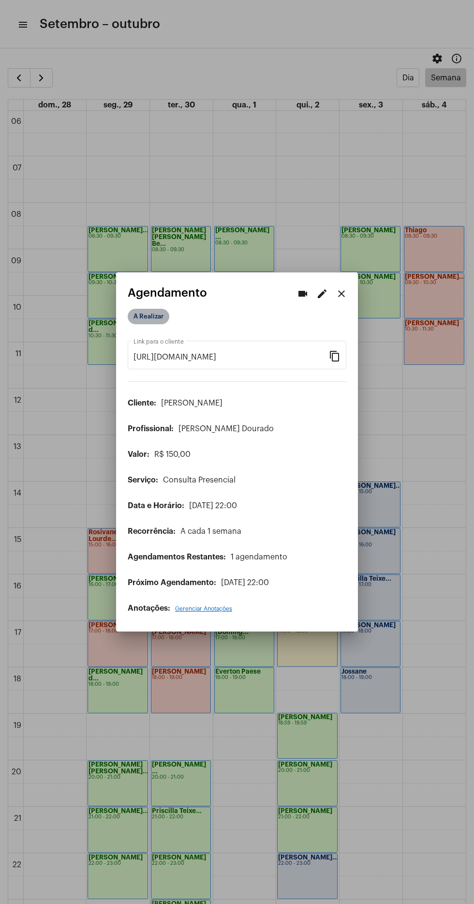
click at [141, 315] on mat-chip "A Realizar" at bounding box center [149, 316] width 42 height 15
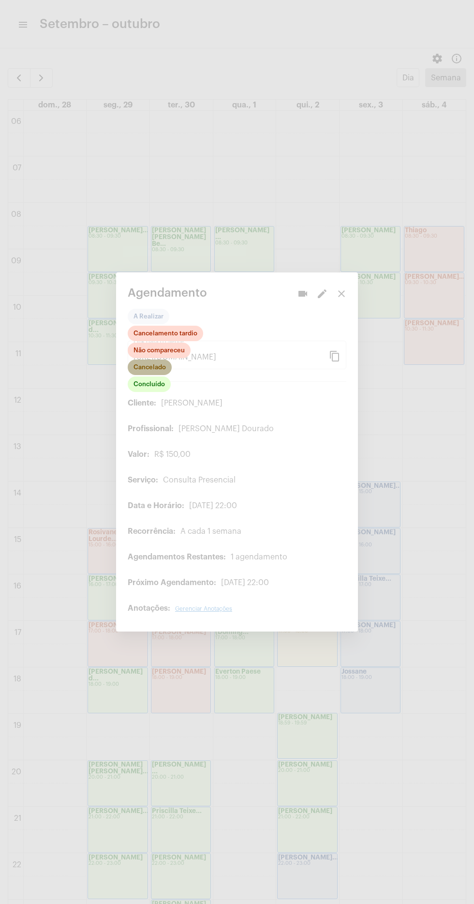
click at [146, 360] on mat-chip "Cancelado" at bounding box center [150, 367] width 44 height 15
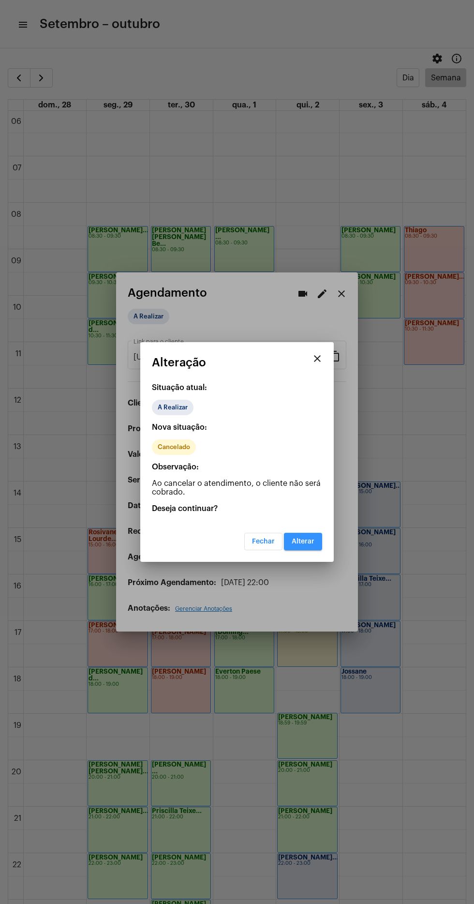
click at [313, 546] on button "Alterar" at bounding box center [303, 541] width 38 height 17
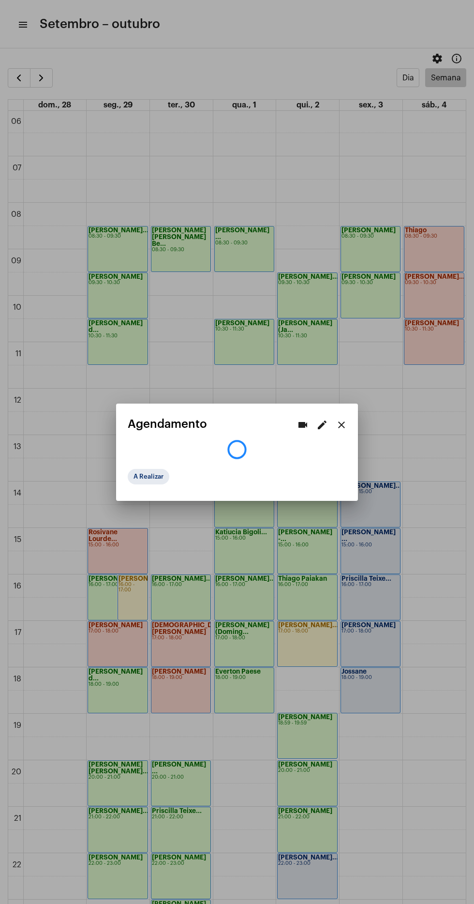
click at [350, 431] on div "videocam edit close" at bounding box center [322, 424] width 58 height 19
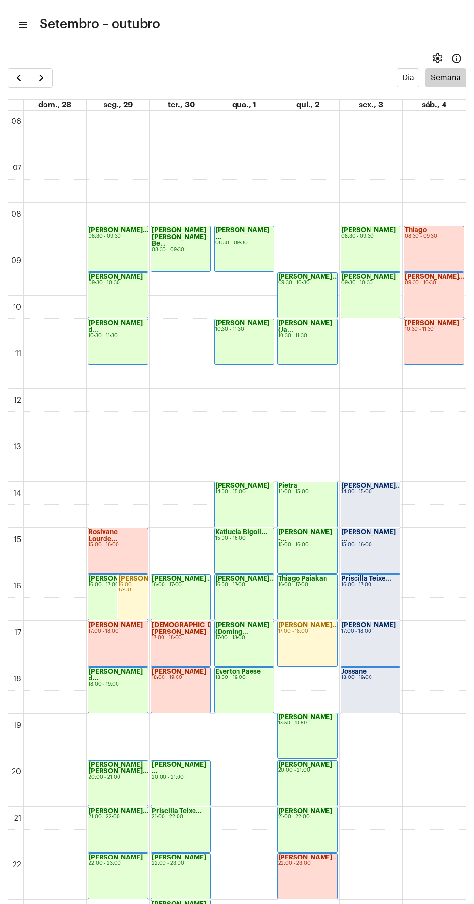
scroll to position [305, 0]
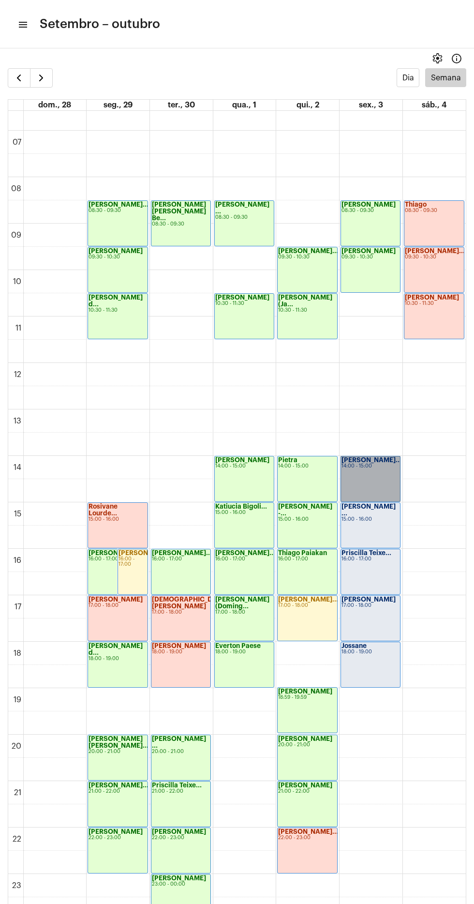
click at [370, 474] on link "Roselene Marque... 14:00 - 15:00" at bounding box center [371, 479] width 60 height 46
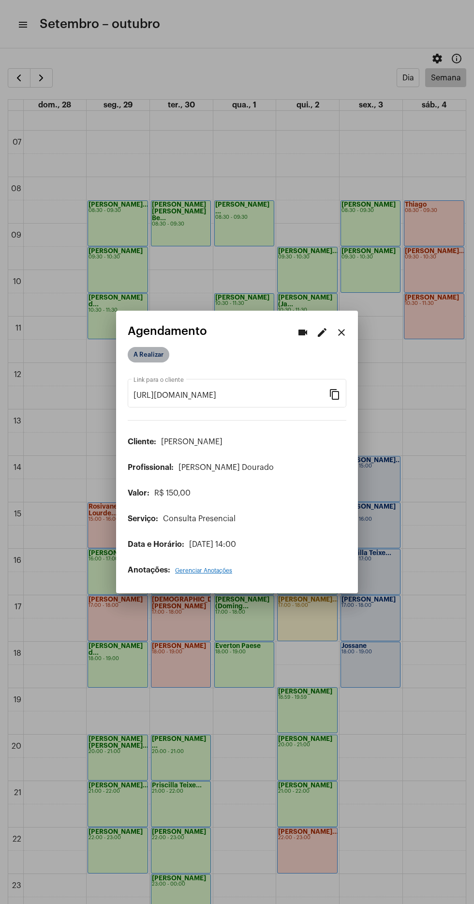
click at [160, 347] on mat-chip "A Realizar" at bounding box center [149, 354] width 42 height 15
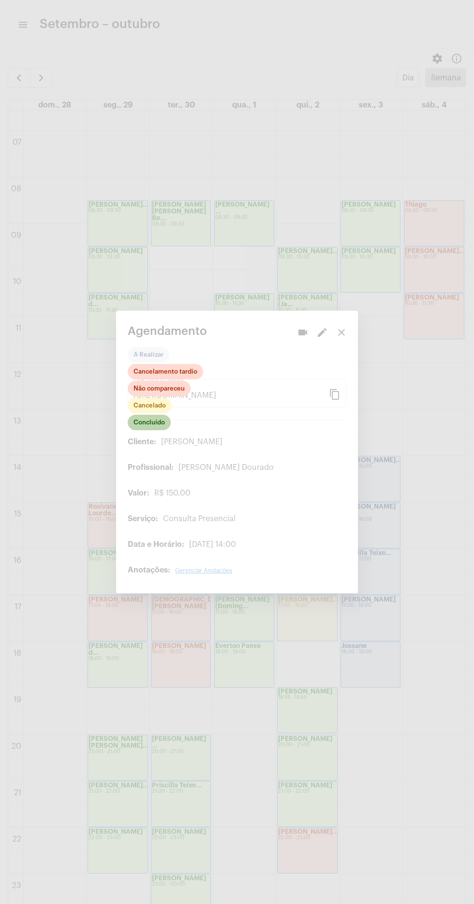
click at [155, 415] on mat-chip "Concluído" at bounding box center [149, 422] width 43 height 15
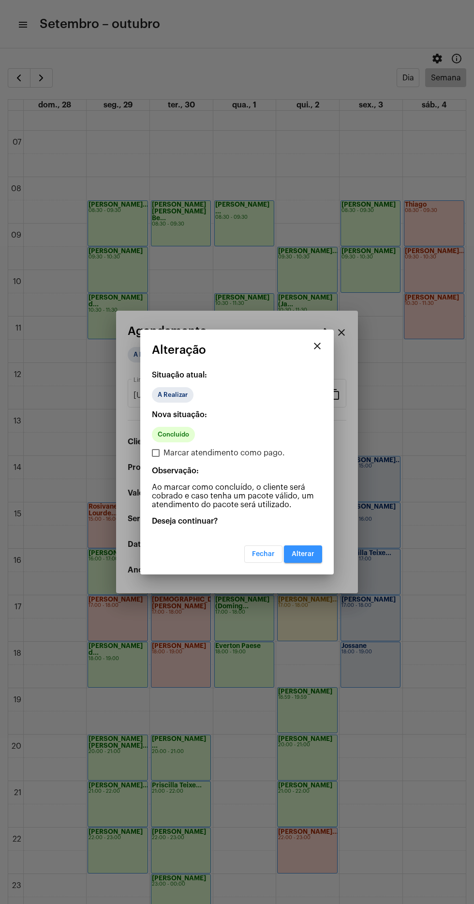
click at [310, 558] on button "Alterar" at bounding box center [303, 553] width 38 height 17
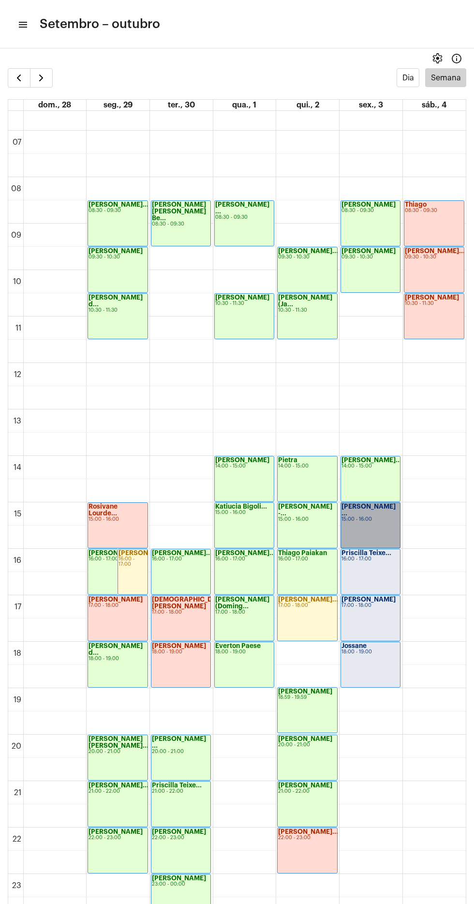
click at [377, 527] on link "Bernardo Cunha ... 15:00 - 16:00" at bounding box center [371, 525] width 60 height 46
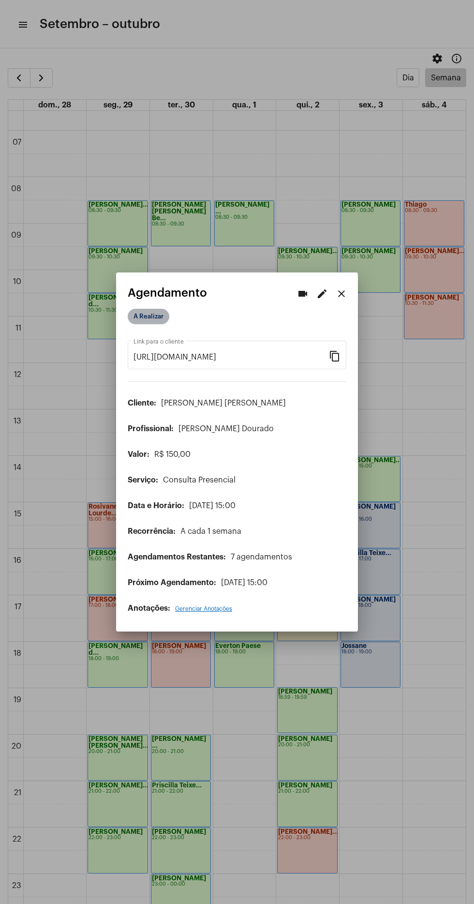
click at [157, 314] on mat-chip "A Realizar" at bounding box center [149, 316] width 42 height 15
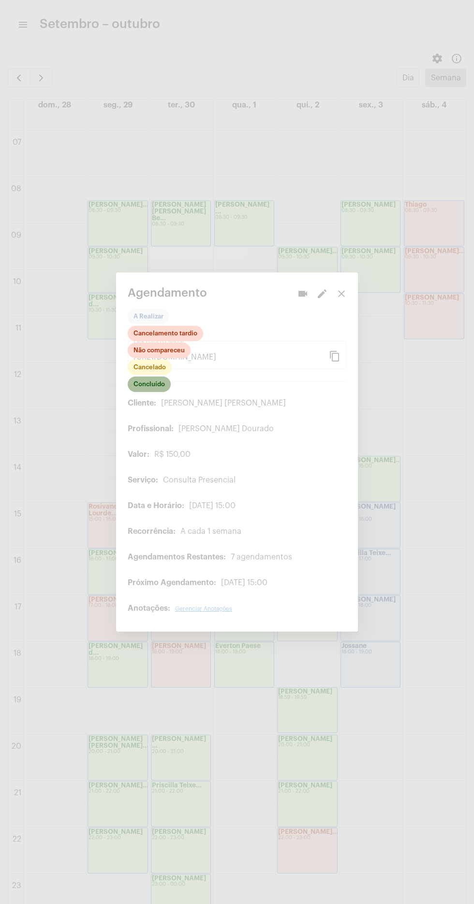
click at [160, 381] on mat-chip "Concluído" at bounding box center [149, 383] width 43 height 15
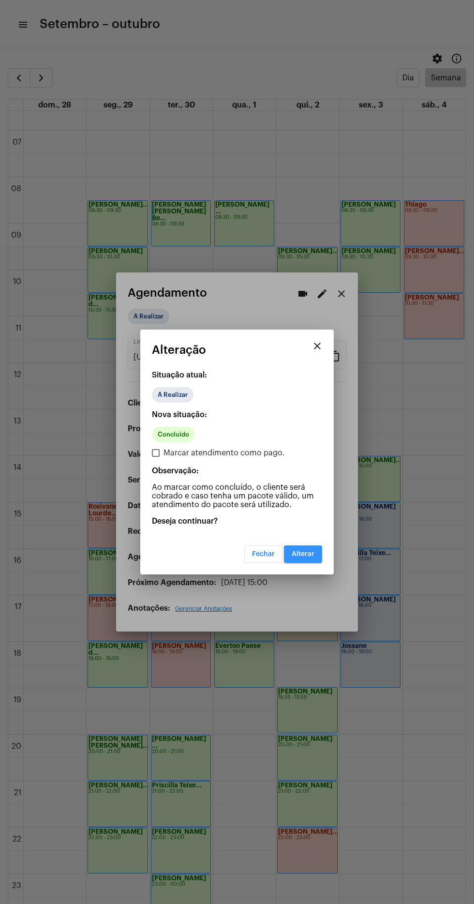
click at [302, 554] on span "Alterar" at bounding box center [303, 554] width 23 height 7
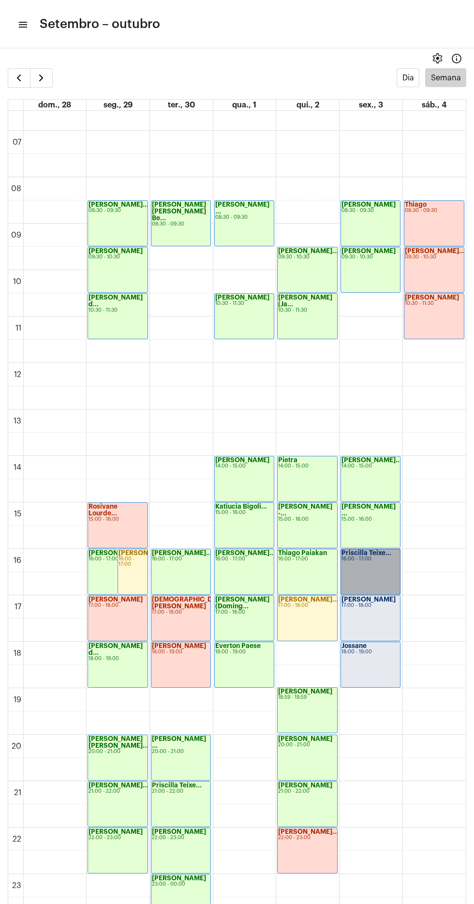
click at [377, 580] on link "Priscilla Teixe... 16:00 - 17:00" at bounding box center [371, 572] width 60 height 46
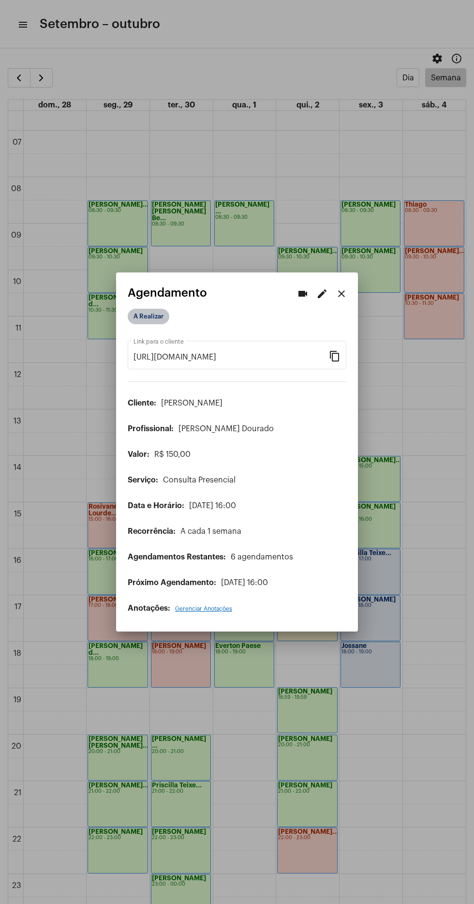
click at [144, 310] on mat-chip "A Realizar" at bounding box center [149, 316] width 42 height 15
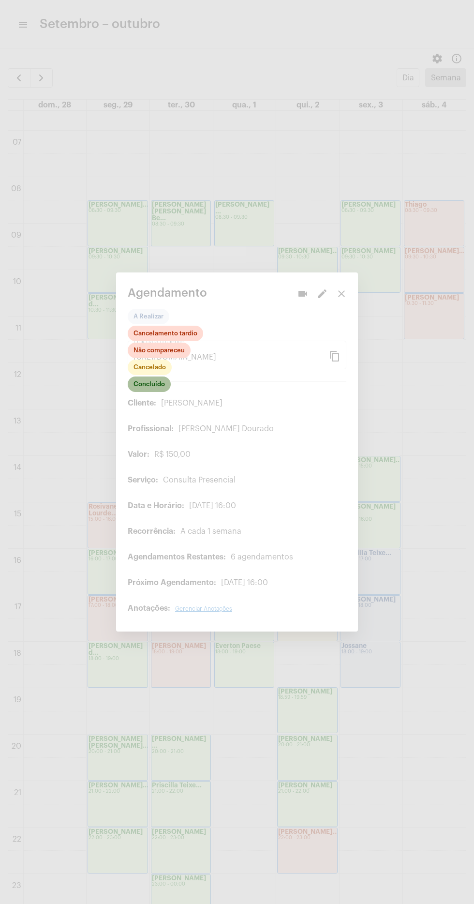
click at [161, 376] on mat-chip "Concluído" at bounding box center [149, 383] width 43 height 15
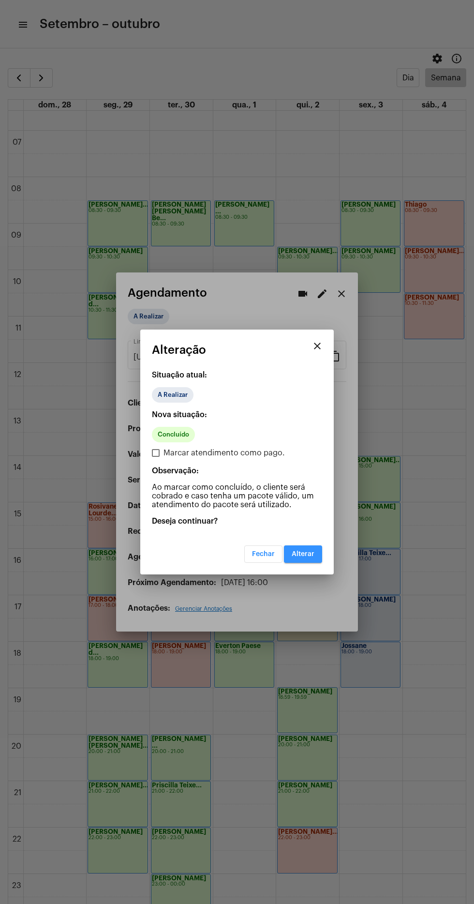
click at [310, 552] on span "Alterar" at bounding box center [303, 554] width 23 height 7
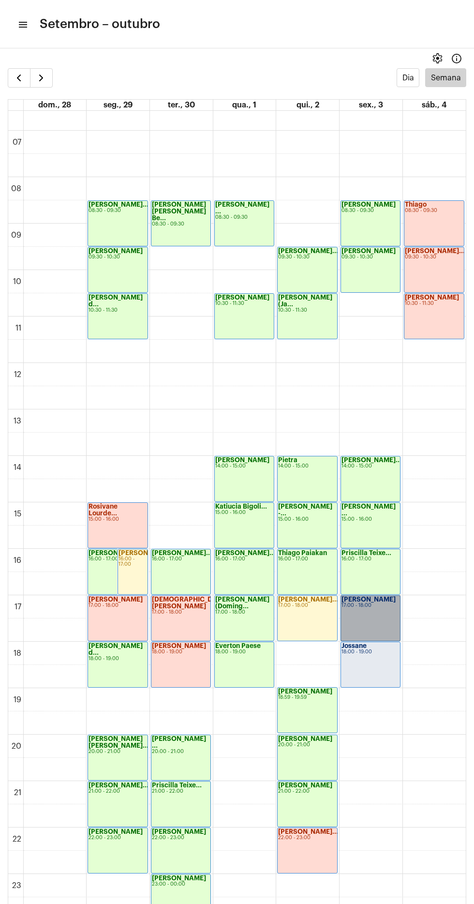
click at [372, 624] on link "Caio Moraes 17:00 - 18:00" at bounding box center [371, 618] width 60 height 46
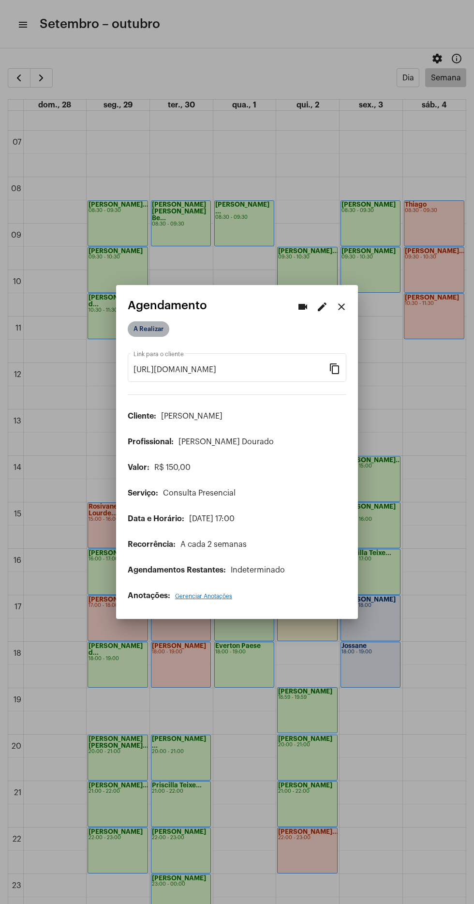
click at [151, 323] on mat-chip "A Realizar" at bounding box center [149, 328] width 42 height 15
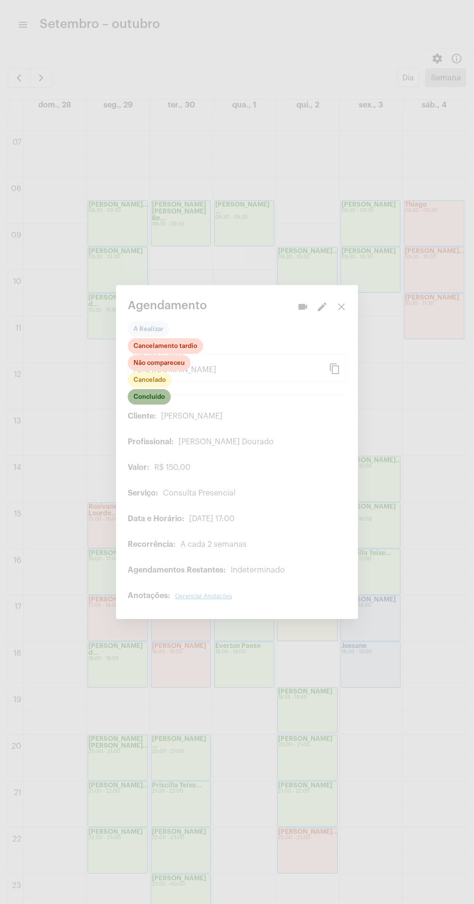
click at [162, 395] on mat-chip "Concluído" at bounding box center [149, 396] width 43 height 15
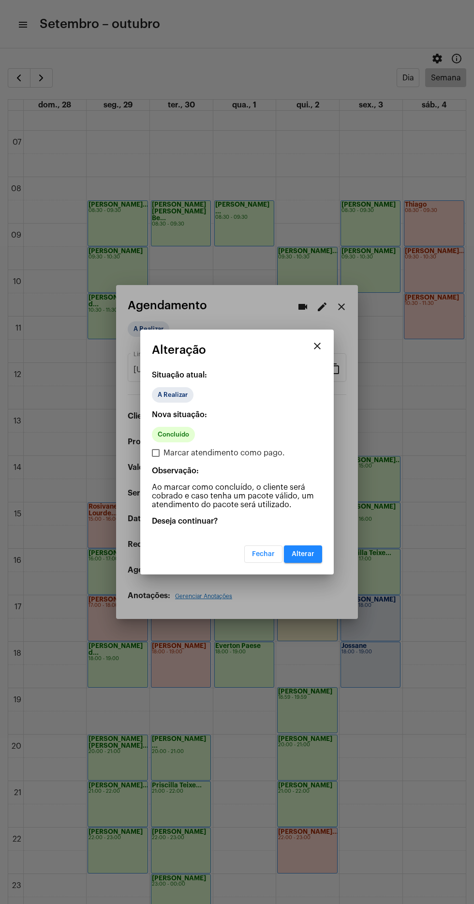
click at [317, 560] on button "Alterar" at bounding box center [303, 553] width 38 height 17
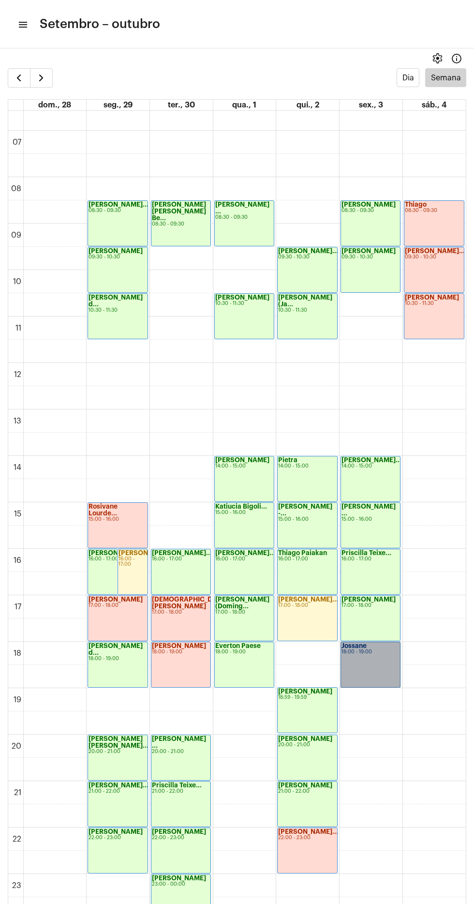
click at [392, 661] on link "Jossane 18:00 - 19:00" at bounding box center [371, 665] width 60 height 46
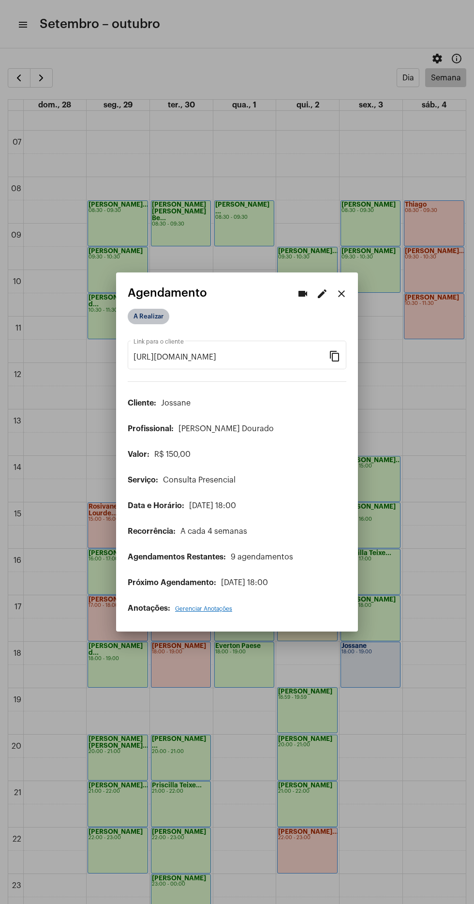
click at [148, 310] on mat-chip "A Realizar" at bounding box center [149, 316] width 42 height 15
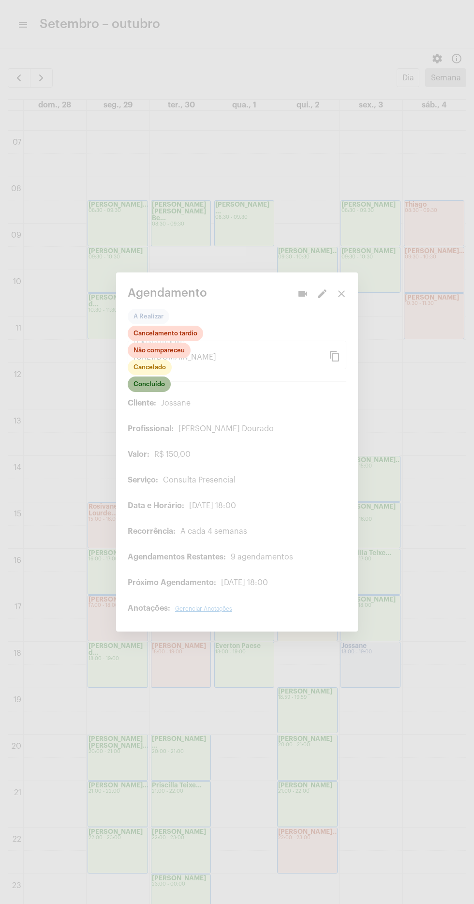
click at [147, 377] on mat-chip "Concluído" at bounding box center [149, 383] width 43 height 15
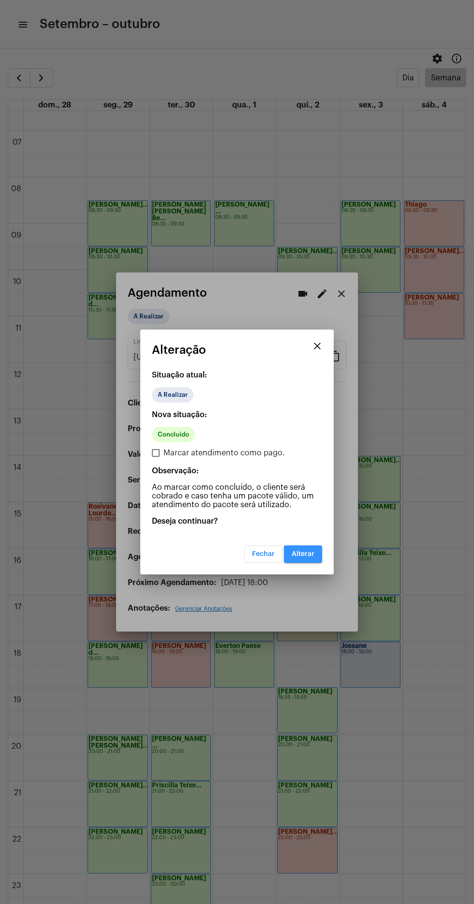
click at [295, 549] on button "Alterar" at bounding box center [303, 553] width 38 height 17
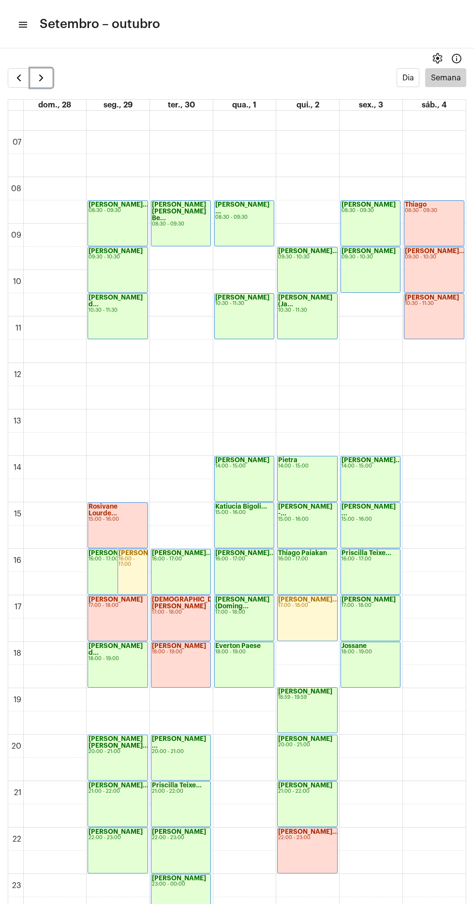
click at [47, 77] on button "button" at bounding box center [41, 77] width 23 height 19
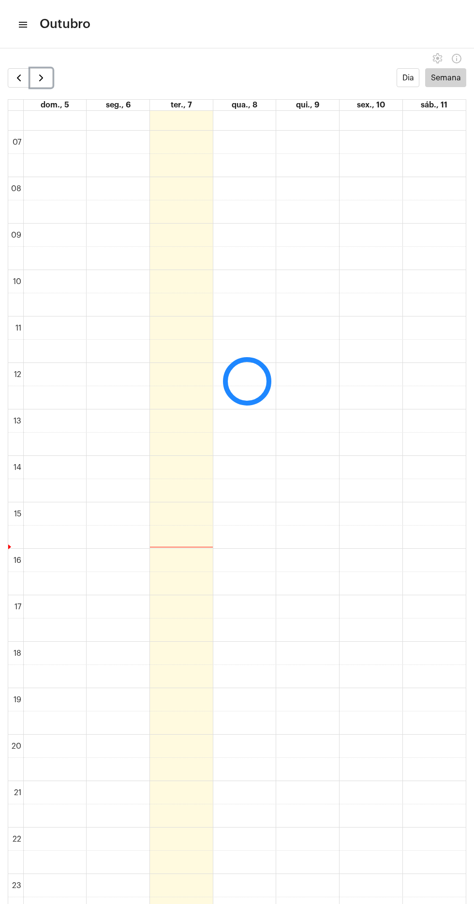
scroll to position [280, 0]
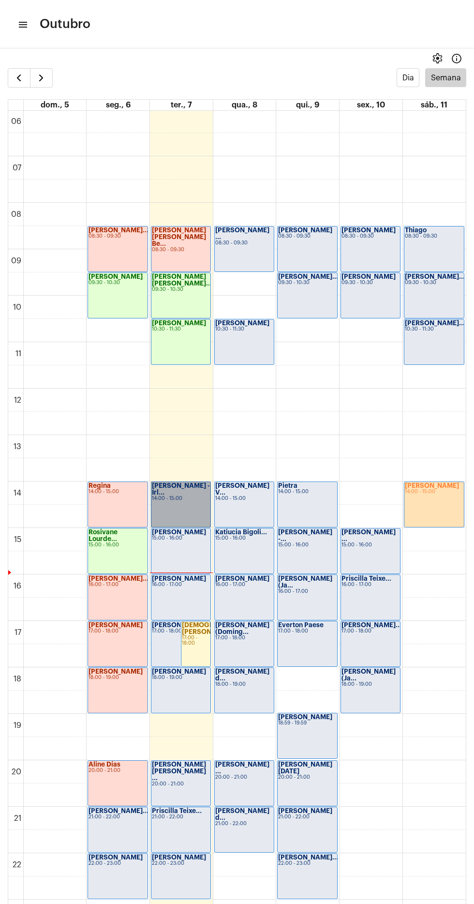
click at [166, 510] on link "Ana Mello - Irl... 14:00 - 15:00" at bounding box center [181, 504] width 60 height 46
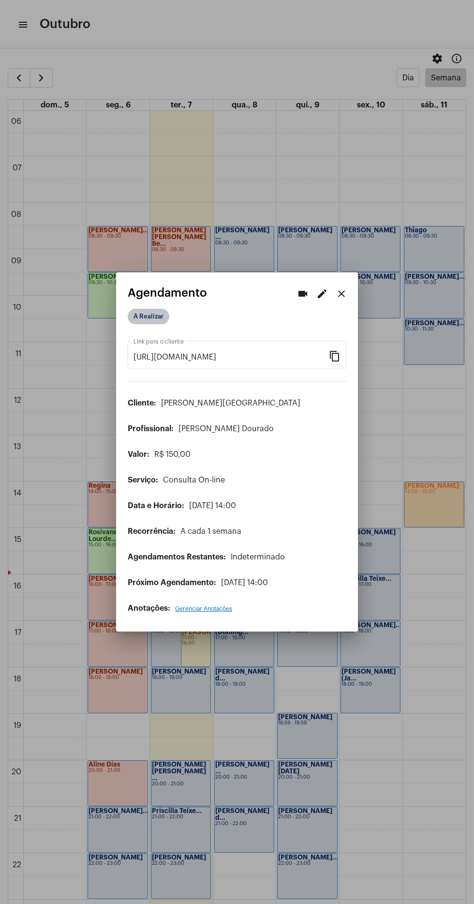
click at [140, 309] on mat-chip "A Realizar" at bounding box center [149, 316] width 42 height 15
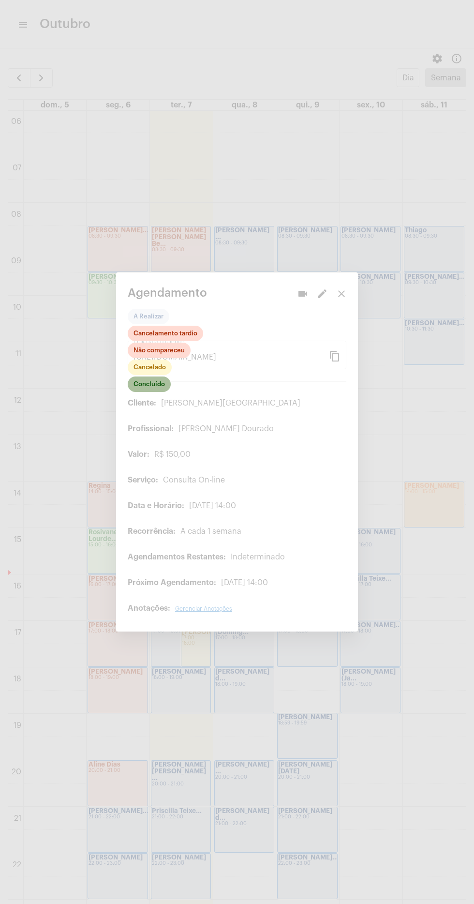
click at [165, 379] on mat-chip "Concluído" at bounding box center [149, 383] width 43 height 15
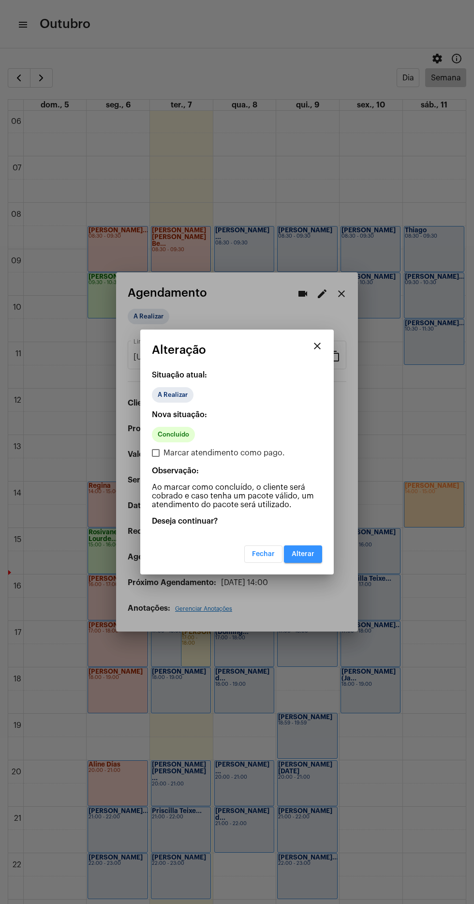
click at [300, 556] on span "Alterar" at bounding box center [303, 554] width 23 height 7
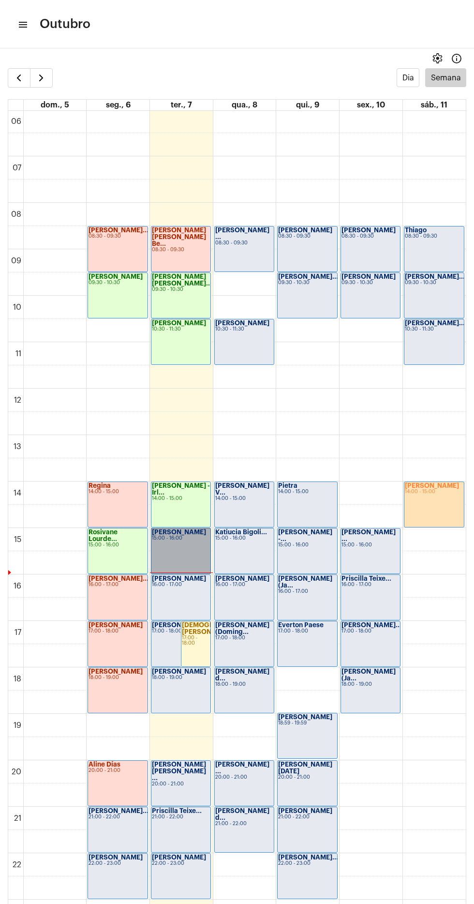
click at [180, 550] on link "Sandra Morgado 15:00 - 16:00" at bounding box center [181, 551] width 60 height 46
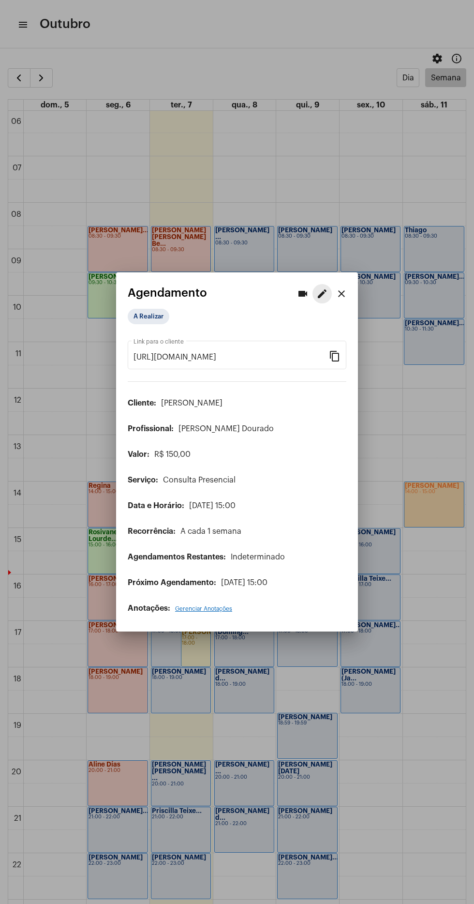
click at [316, 292] on mat-icon "edit" at bounding box center [322, 294] width 12 height 12
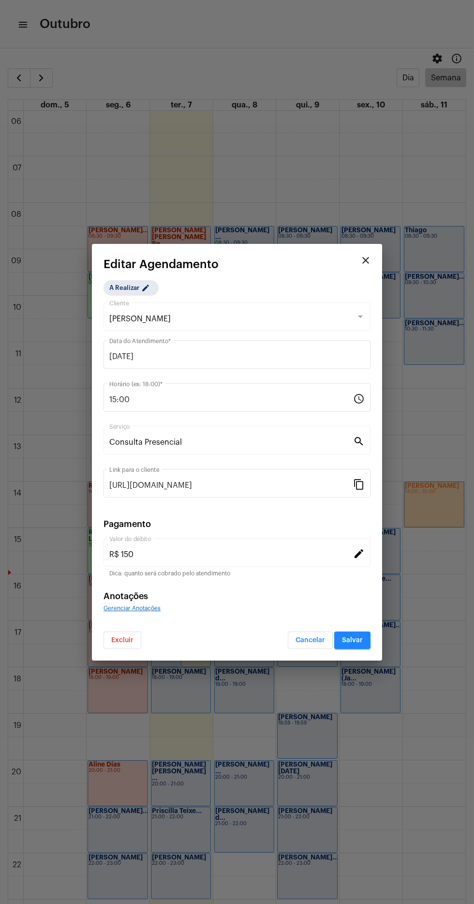
click at [116, 653] on mat-dialog-container "close Editar Agendamento A Realizar edit Sandra Morgado Cliente 07/10/2025 Data…" at bounding box center [237, 452] width 290 height 417
click at [123, 641] on span "Excluir" at bounding box center [122, 640] width 22 height 7
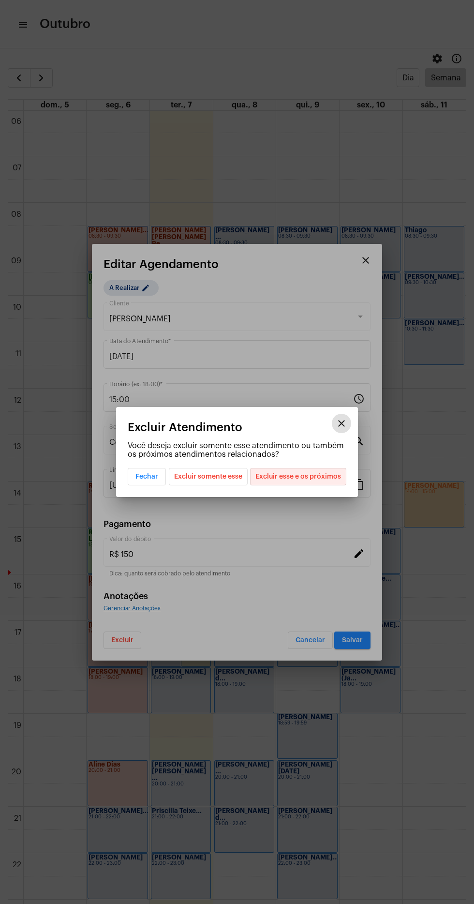
click at [308, 476] on span "Excluir esse e os próximos" at bounding box center [298, 476] width 86 height 16
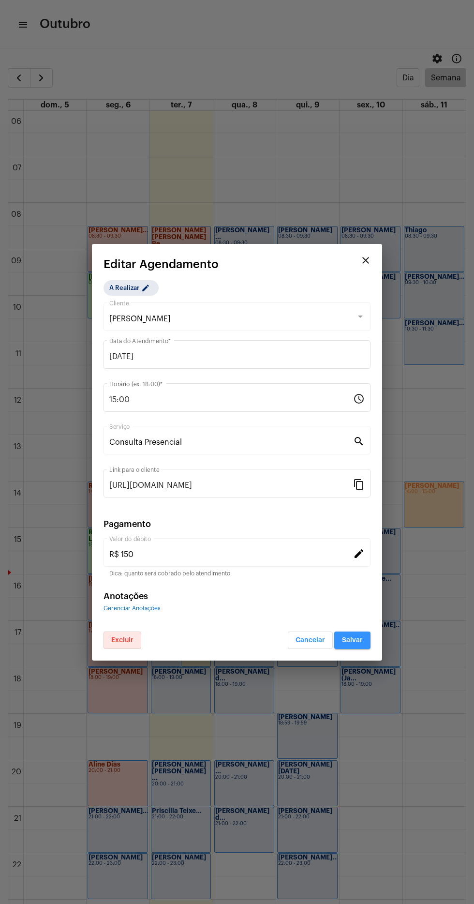
click at [359, 637] on span "Salvar" at bounding box center [352, 640] width 21 height 7
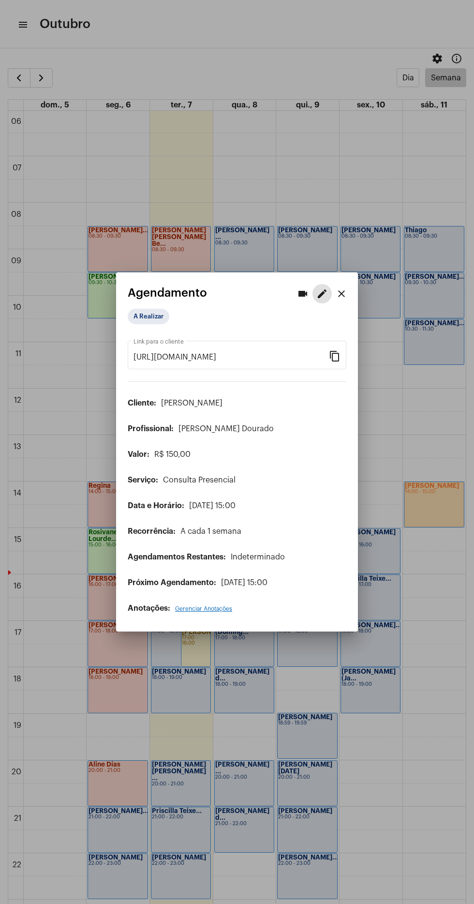
click at [337, 709] on div at bounding box center [237, 452] width 474 height 904
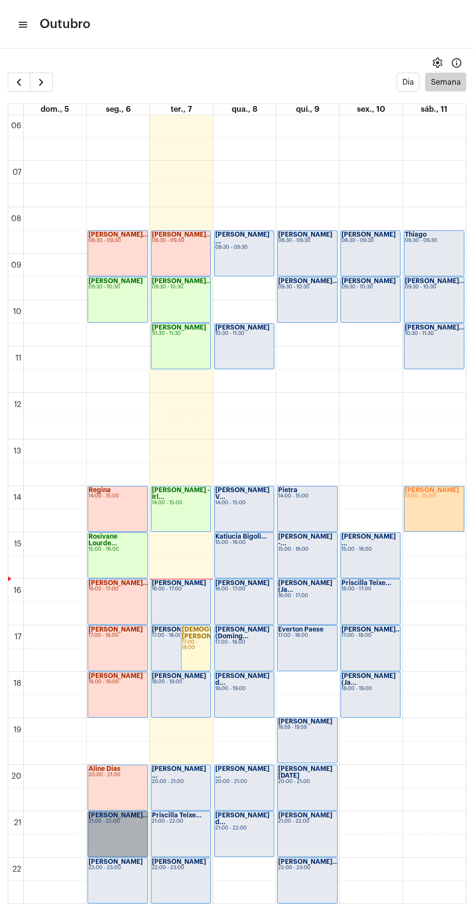
click at [90, 845] on link "[PERSON_NAME]... 21:00 - 22:00" at bounding box center [118, 834] width 60 height 46
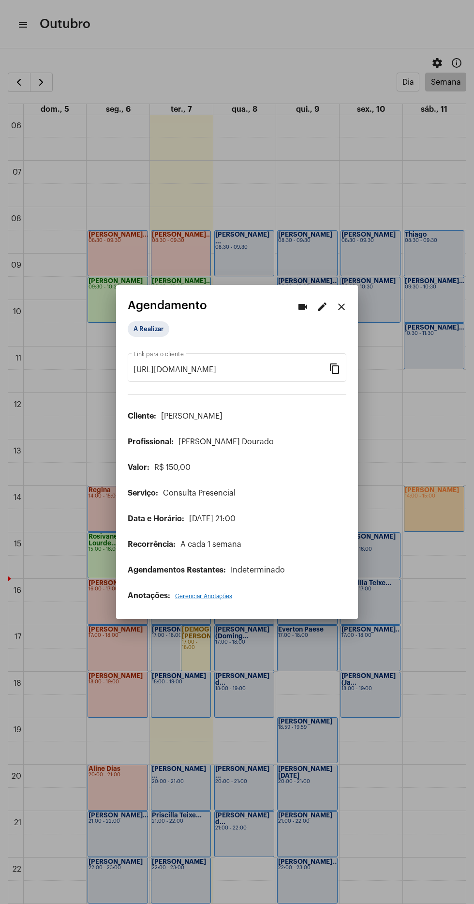
click at [123, 334] on mat-dialog-container "videocam edit close Agendamento A Realizar [URL][DOMAIN_NAME] Link para o clien…" at bounding box center [237, 452] width 242 height 334
click at [136, 325] on mat-chip "A Realizar" at bounding box center [149, 328] width 42 height 15
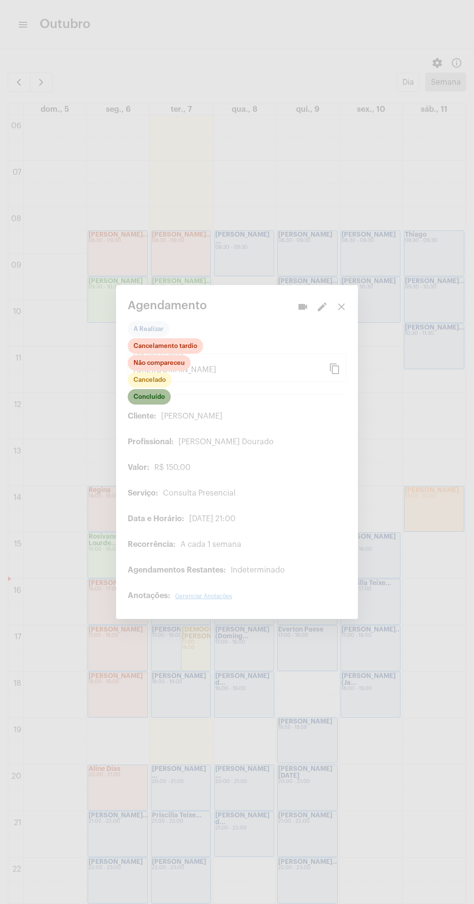
click at [135, 398] on mat-chip "Concluído" at bounding box center [149, 396] width 43 height 15
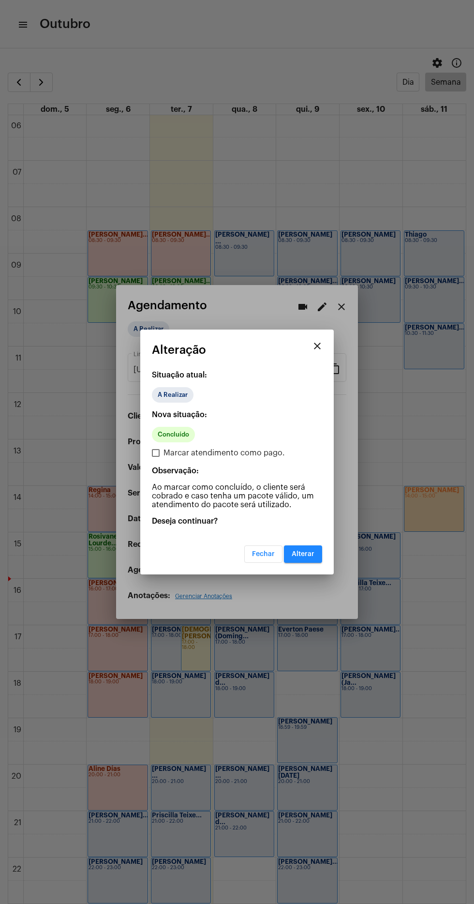
click at [301, 570] on mat-dialog-container "close Alteração Situação atual: A Realizar Nova situação: Concluído Marcar aten…" at bounding box center [237, 452] width 194 height 245
click at [295, 554] on span "Alterar" at bounding box center [303, 554] width 23 height 7
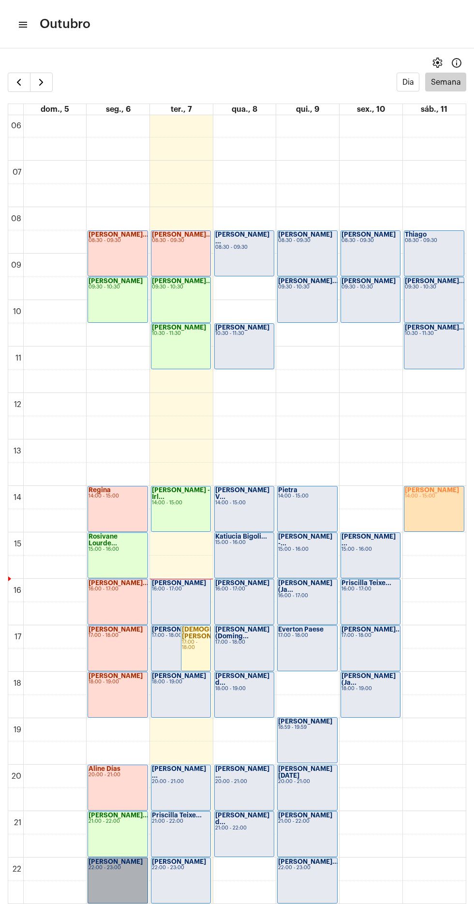
click at [126, 894] on link "[PERSON_NAME] 22:00 - 23:00" at bounding box center [118, 880] width 60 height 46
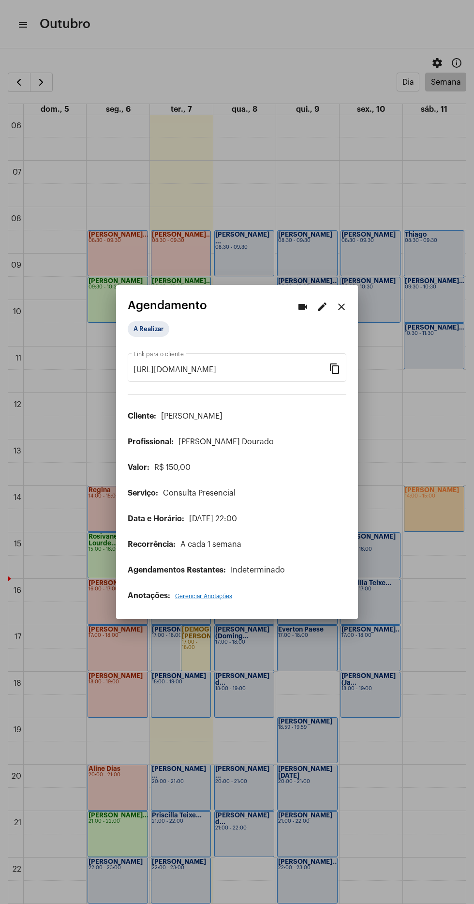
click at [92, 850] on div at bounding box center [237, 452] width 474 height 904
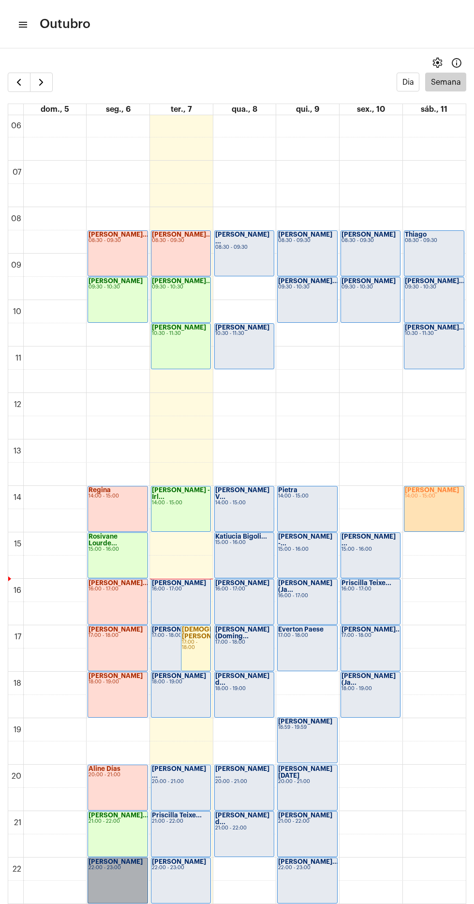
click at [91, 866] on link "[PERSON_NAME] 22:00 - 23:00" at bounding box center [118, 880] width 60 height 46
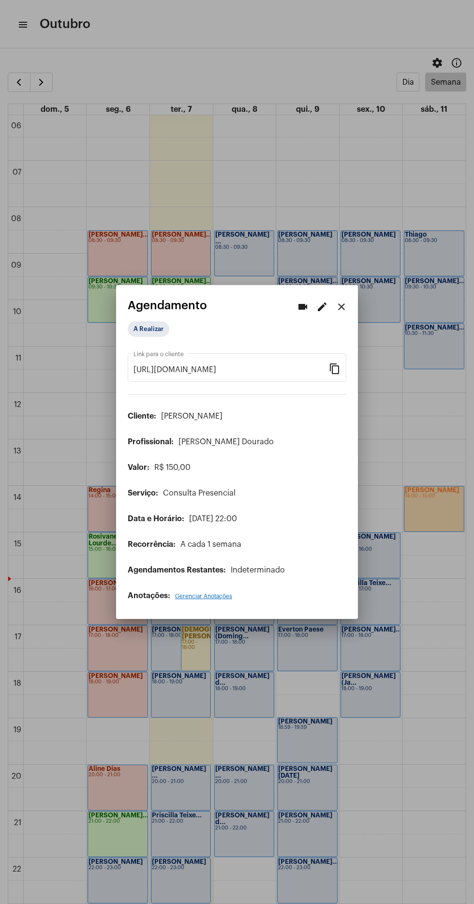
click at [93, 872] on div at bounding box center [237, 452] width 474 height 904
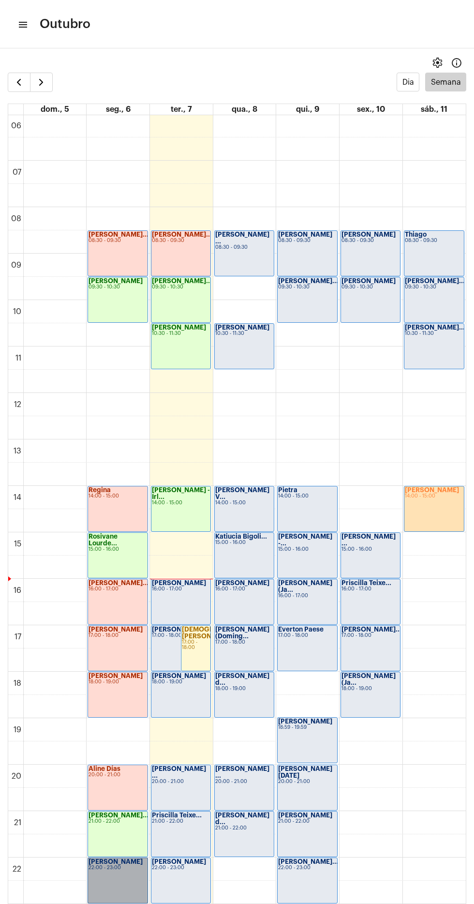
click at [93, 873] on link "[PERSON_NAME] 22:00 - 23:00" at bounding box center [118, 880] width 60 height 46
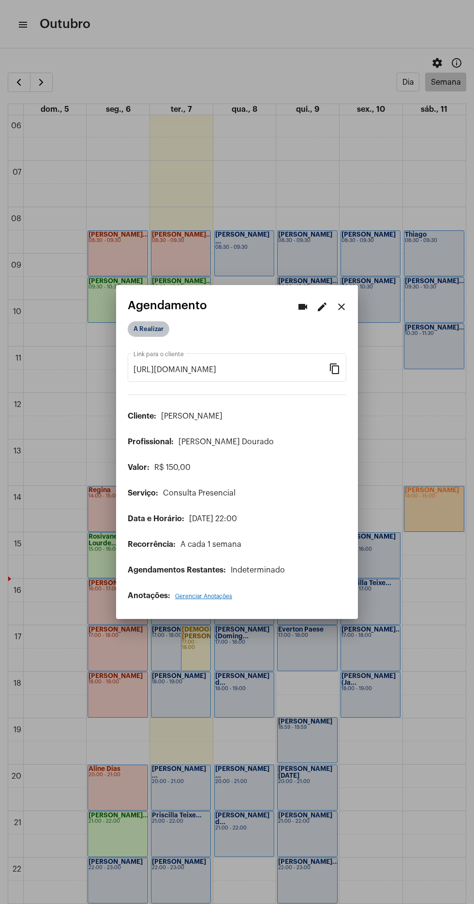
click at [144, 323] on mat-chip "A Realizar" at bounding box center [149, 328] width 42 height 15
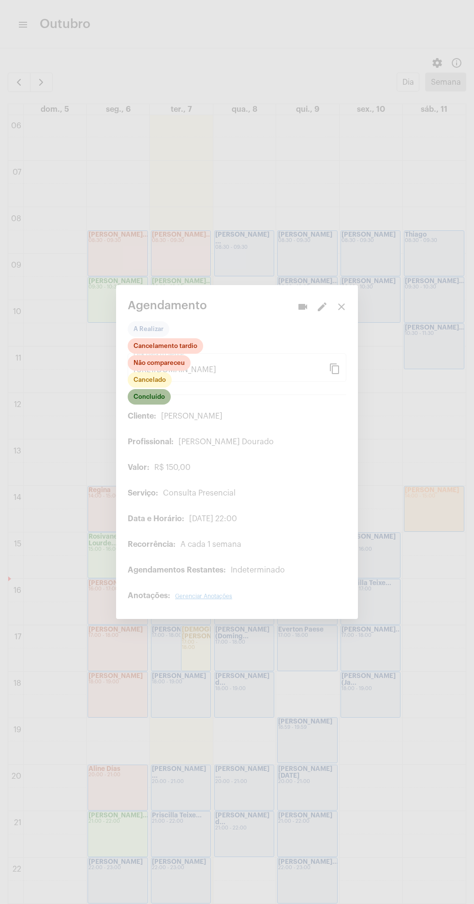
click at [135, 395] on mat-chip "Concluído" at bounding box center [149, 396] width 43 height 15
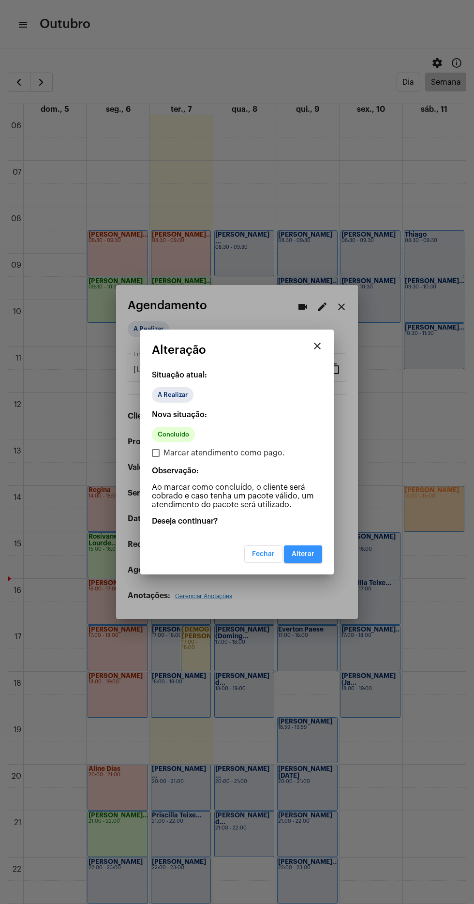
click at [293, 559] on button "Alterar" at bounding box center [303, 553] width 38 height 17
